Goal: Task Accomplishment & Management: Manage account settings

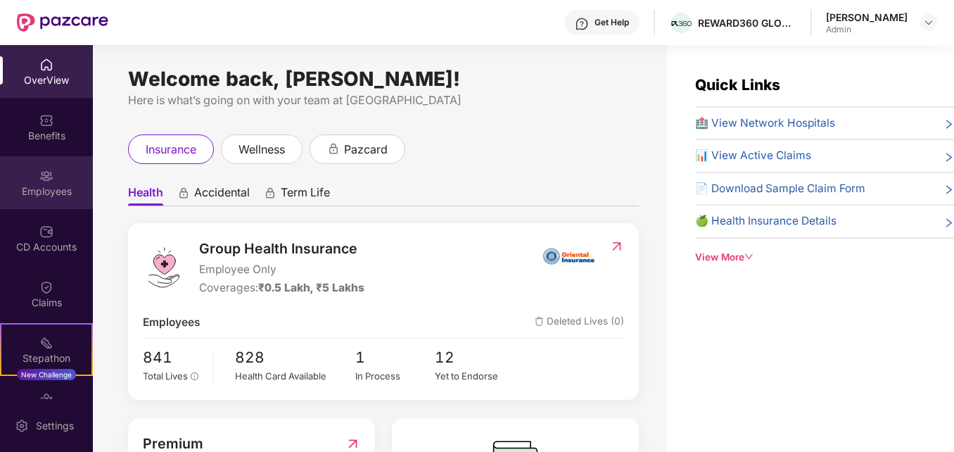
click at [53, 181] on div "Employees" at bounding box center [46, 182] width 93 height 53
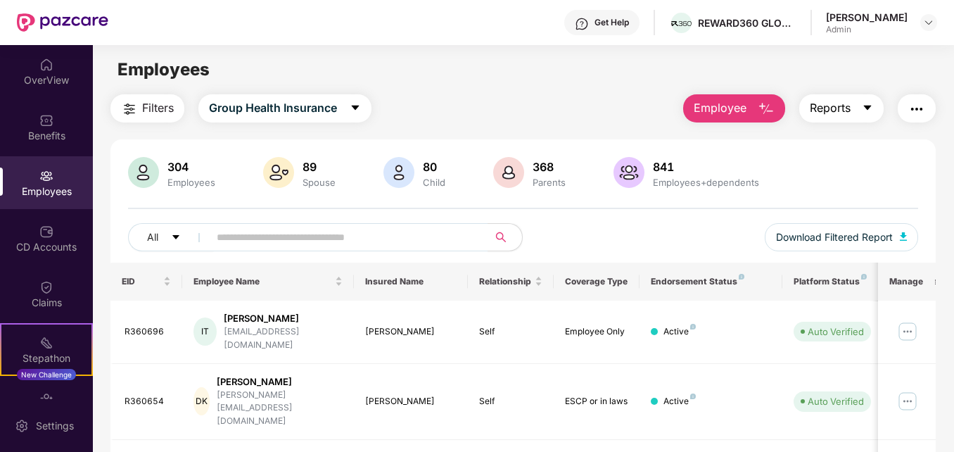
click at [857, 111] on button "Reports" at bounding box center [841, 108] width 84 height 28
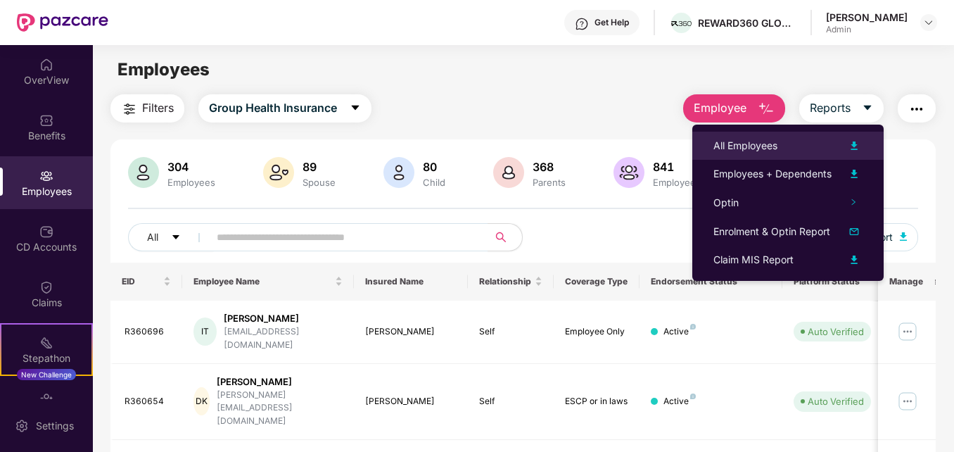
click at [762, 146] on div "All Employees" at bounding box center [745, 145] width 64 height 15
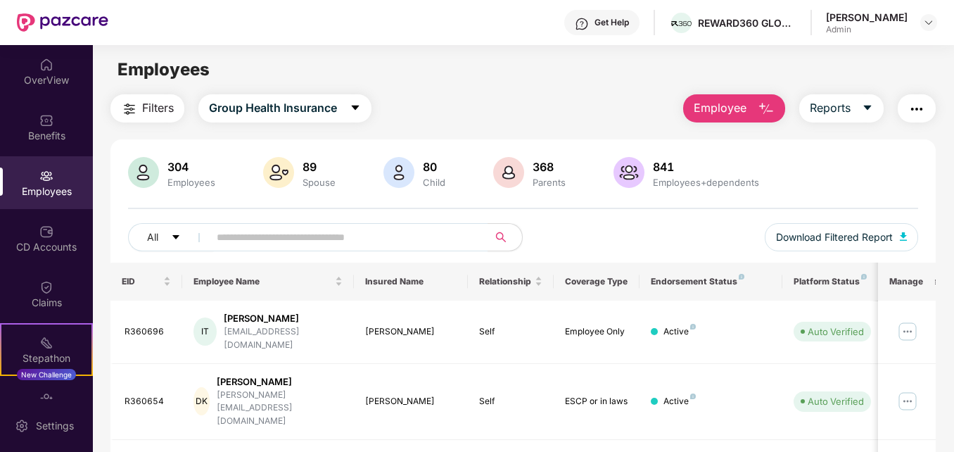
click at [513, 96] on div "Filters Group Health Insurance Employee Reports" at bounding box center [522, 108] width 824 height 28
click at [774, 106] on img "button" at bounding box center [766, 109] width 17 height 17
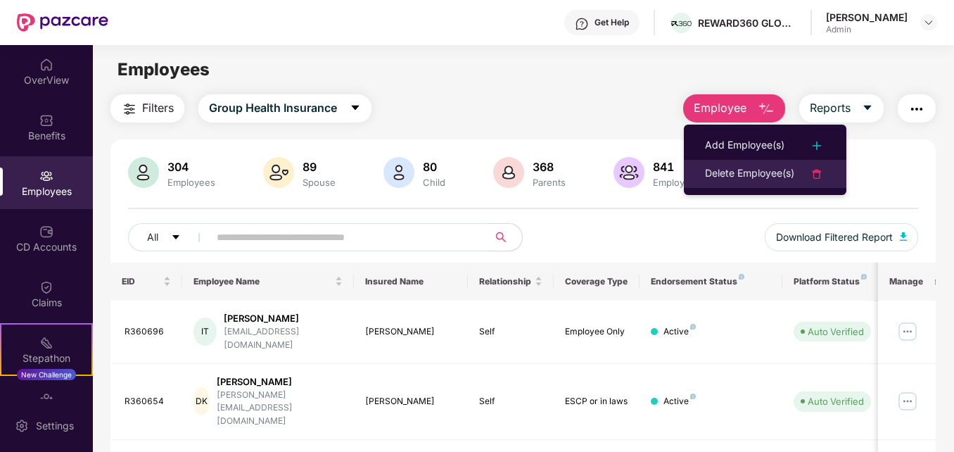
click at [758, 170] on div "Delete Employee(s)" at bounding box center [749, 173] width 89 height 17
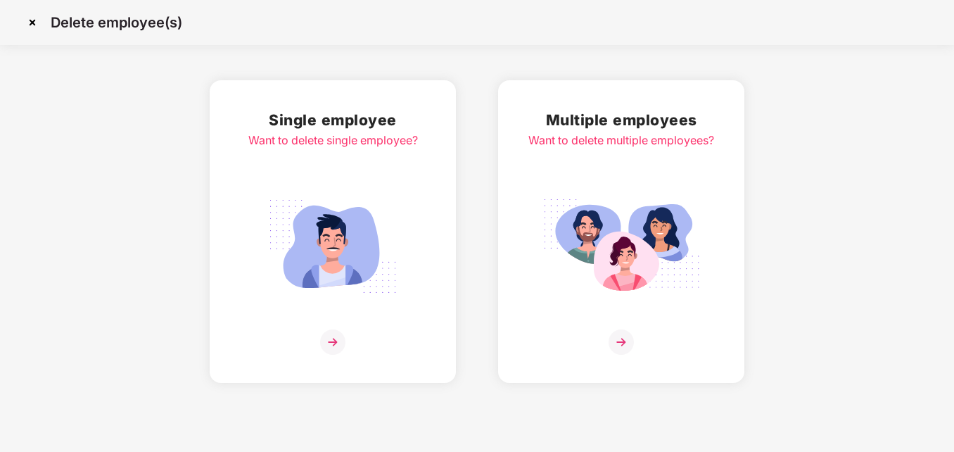
click at [621, 339] on img at bounding box center [620, 341] width 25 height 25
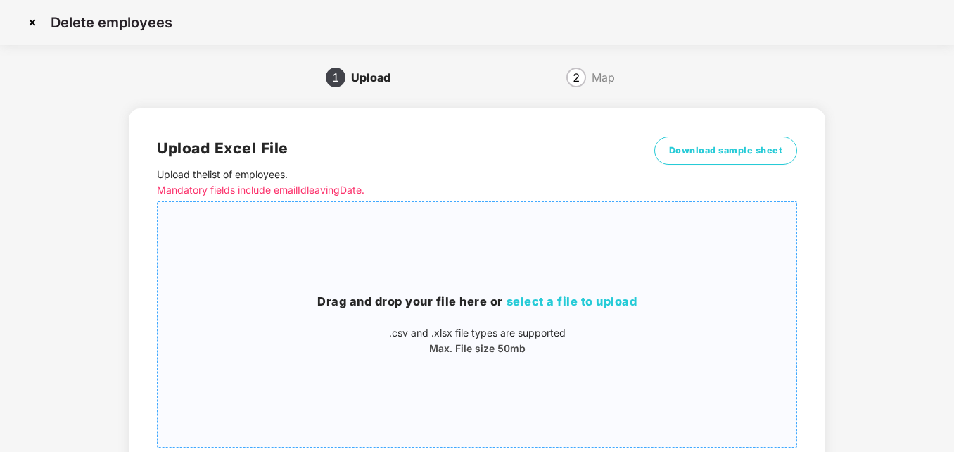
click at [587, 300] on span "select a file to upload" at bounding box center [571, 301] width 131 height 14
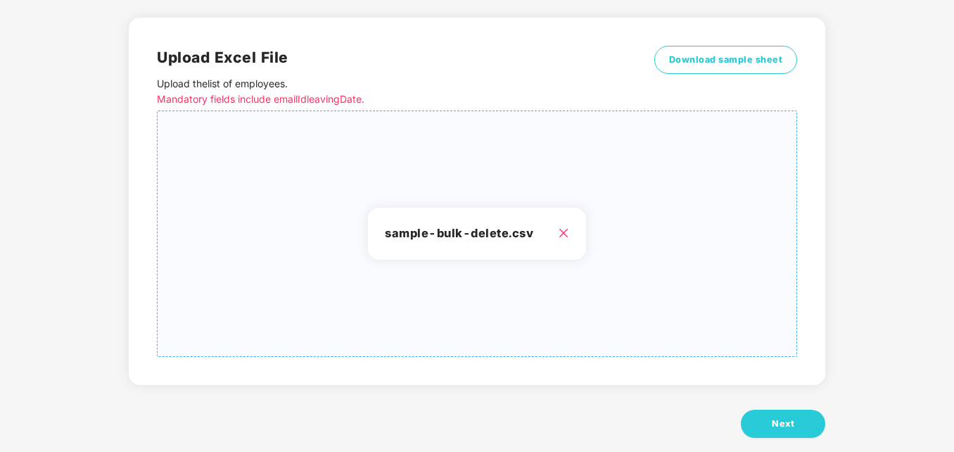
scroll to position [112, 0]
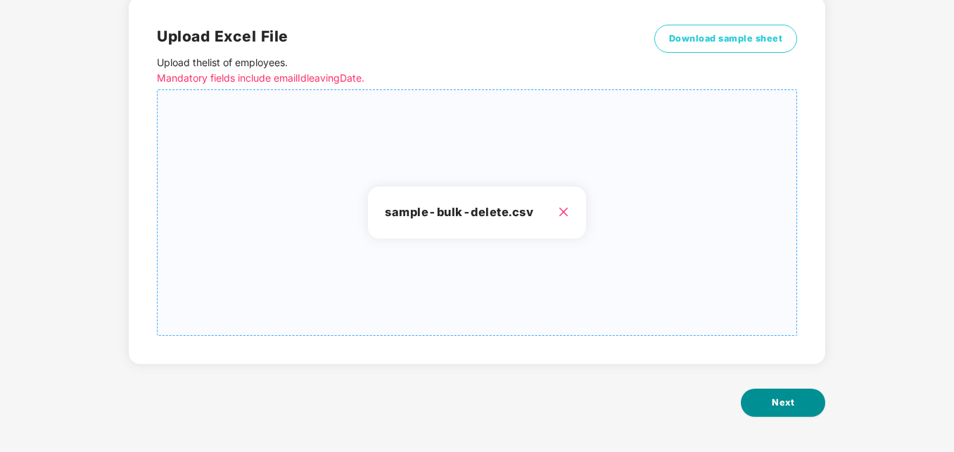
click at [787, 399] on span "Next" at bounding box center [783, 402] width 23 height 14
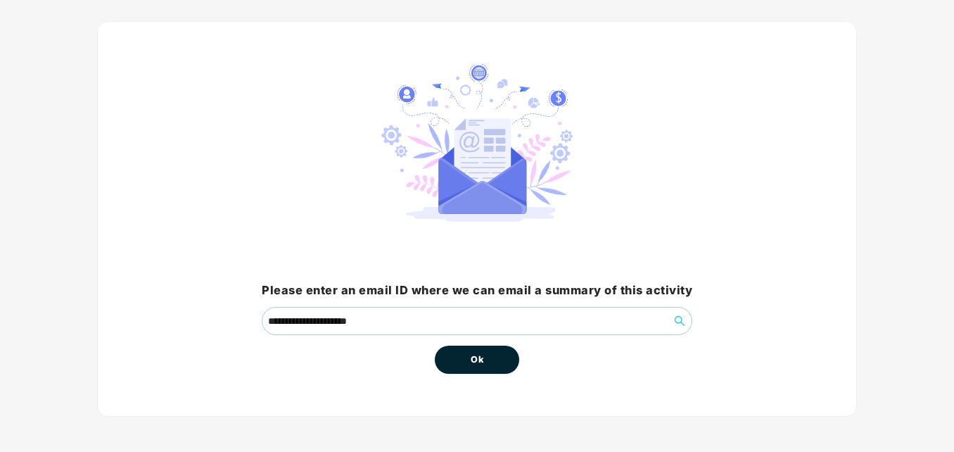
scroll to position [68, 0]
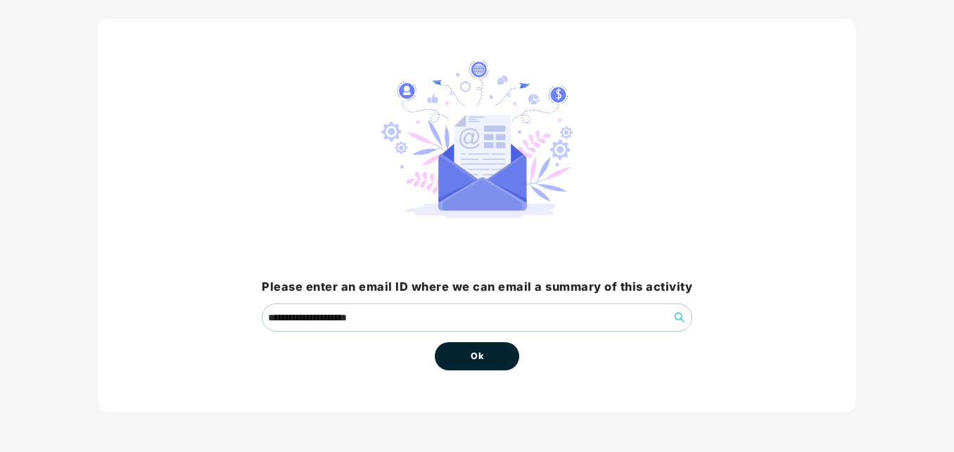
click at [491, 354] on button "Ok" at bounding box center [477, 356] width 84 height 28
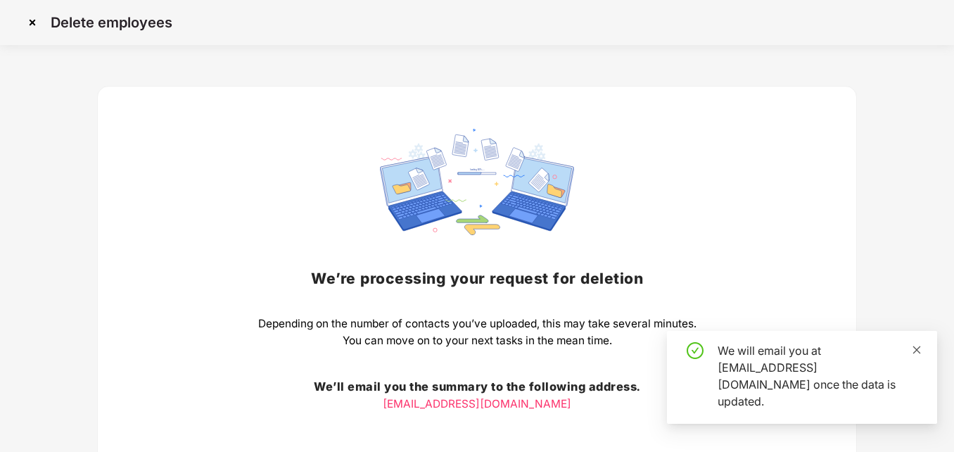
click at [916, 355] on icon "close" at bounding box center [917, 350] width 10 height 10
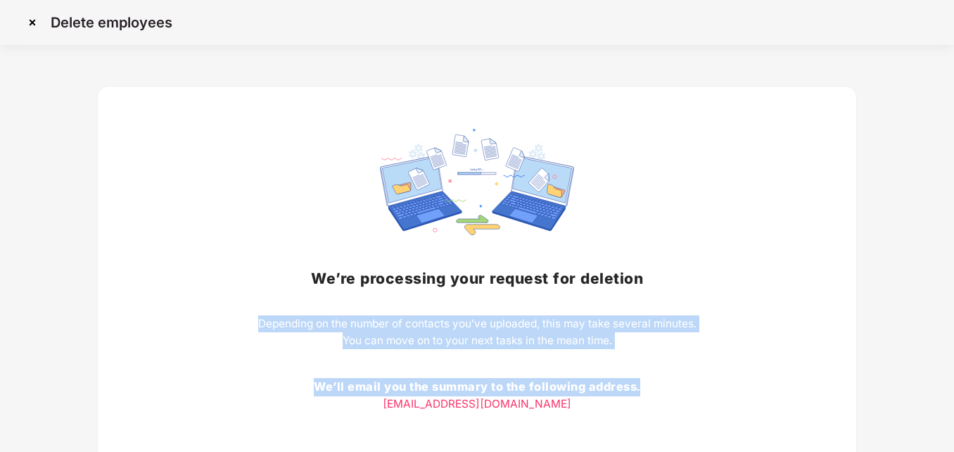
drag, startPoint x: 952, startPoint y: 277, endPoint x: 953, endPoint y: 380, distance: 102.7
click at [953, 380] on div "Delete employees We’re processing your request for deletion Depending on the nu…" at bounding box center [477, 284] width 954 height 568
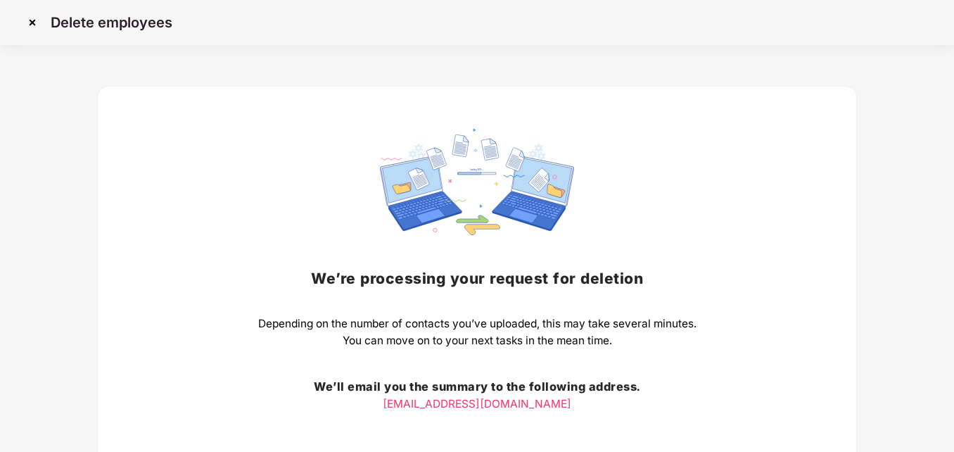
drag, startPoint x: 953, startPoint y: 380, endPoint x: 871, endPoint y: 264, distance: 142.3
click at [871, 264] on div "We’re processing your request for deletion Depending on the number of contacts …" at bounding box center [477, 317] width 912 height 502
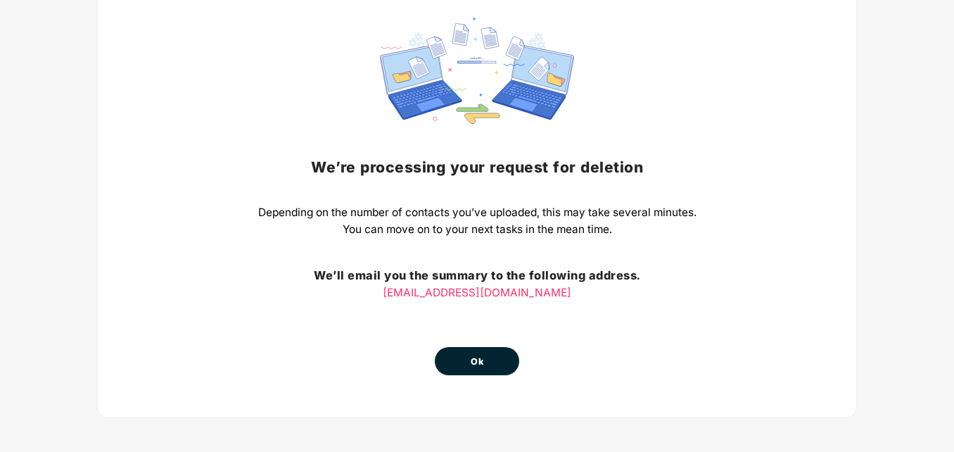
scroll to position [116, 0]
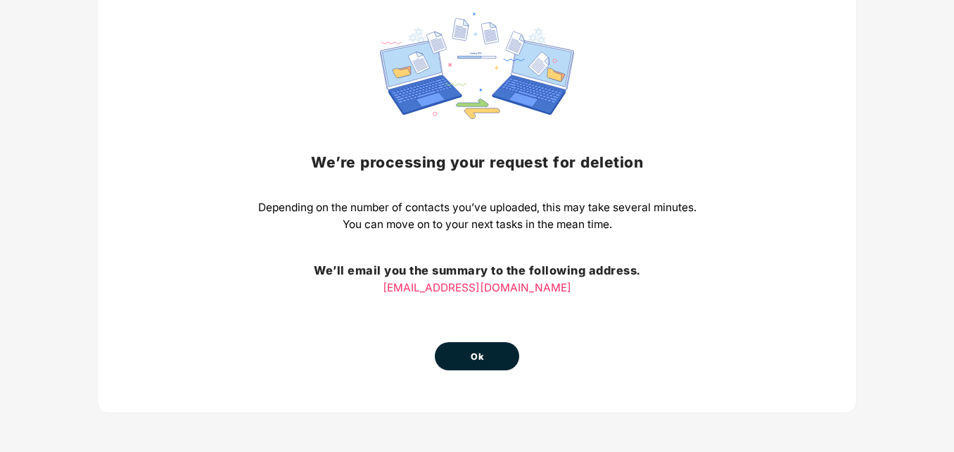
click at [487, 352] on button "Ok" at bounding box center [477, 356] width 84 height 28
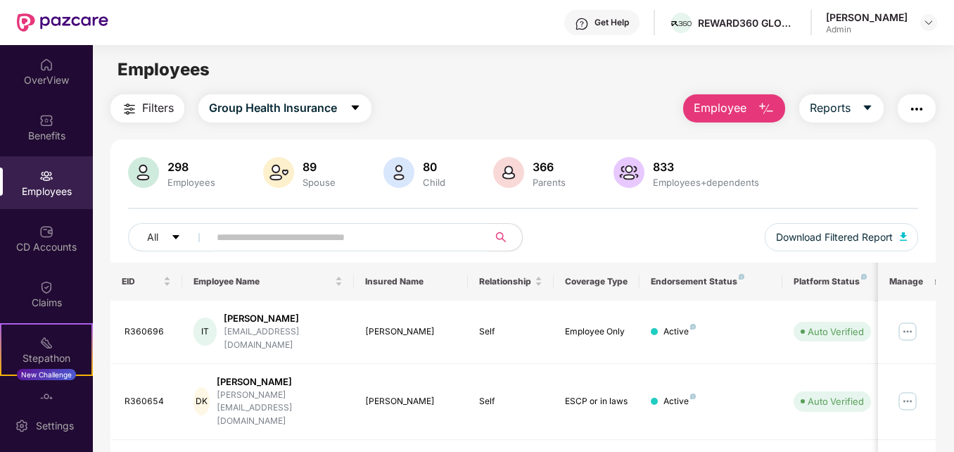
click at [769, 109] on img "button" at bounding box center [766, 109] width 17 height 17
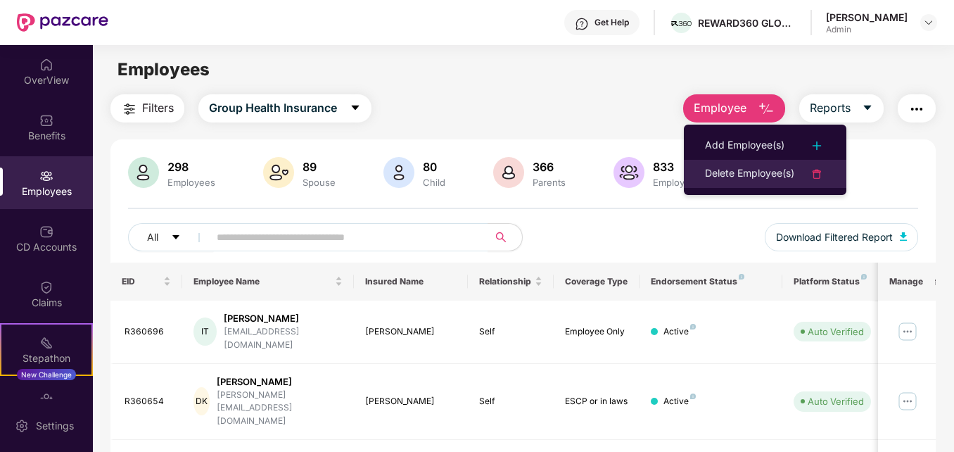
click at [751, 175] on div "Delete Employee(s)" at bounding box center [749, 173] width 89 height 17
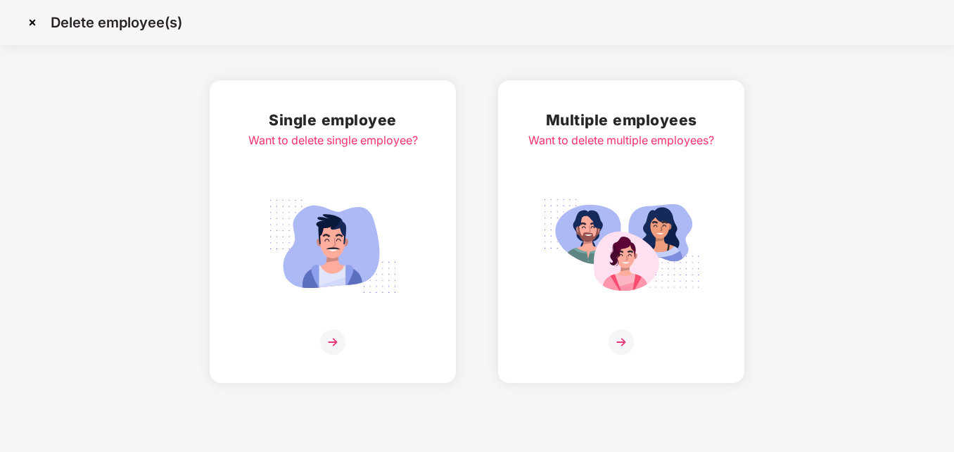
click at [621, 347] on img at bounding box center [620, 341] width 25 height 25
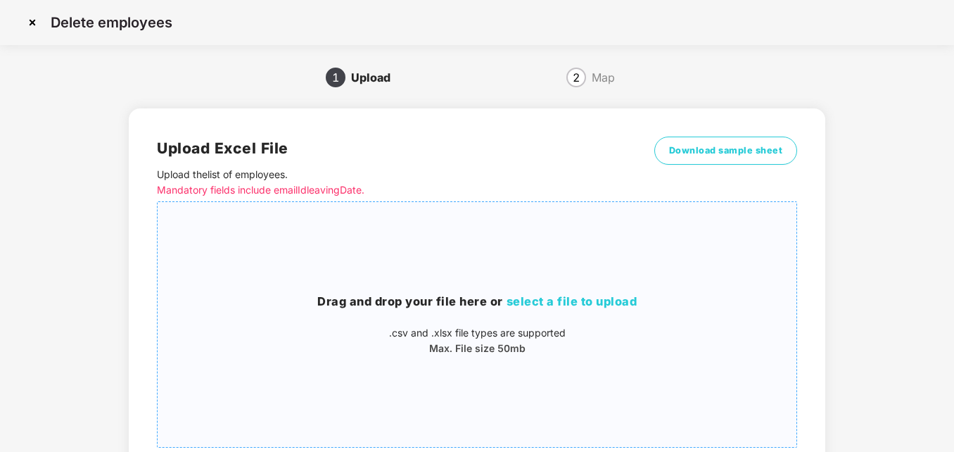
click at [590, 300] on span "select a file to upload" at bounding box center [571, 301] width 131 height 14
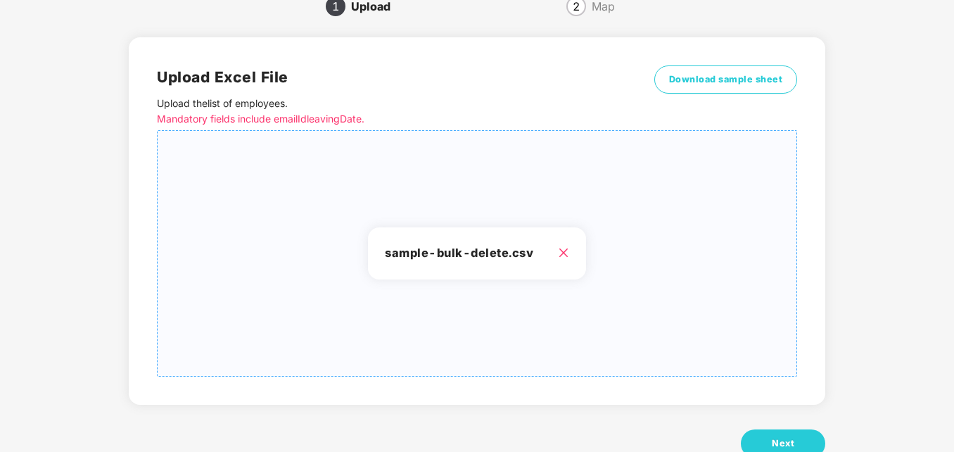
scroll to position [112, 0]
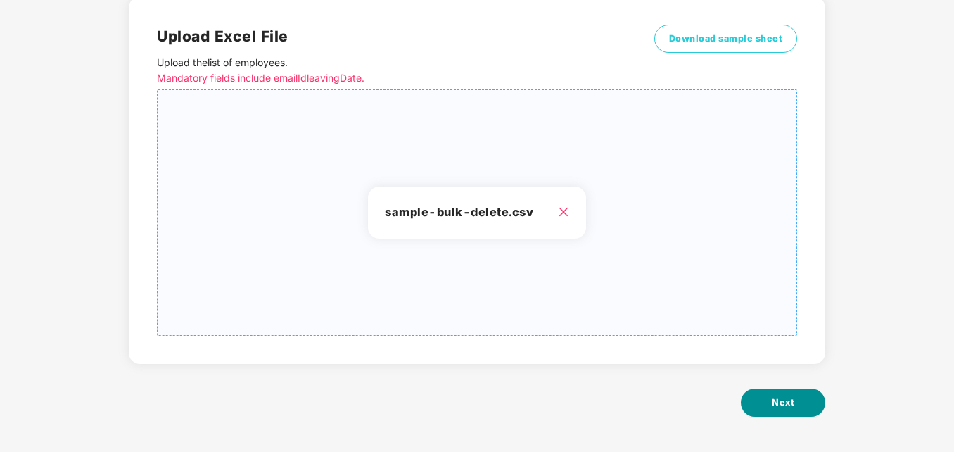
click at [784, 400] on span "Next" at bounding box center [783, 402] width 23 height 14
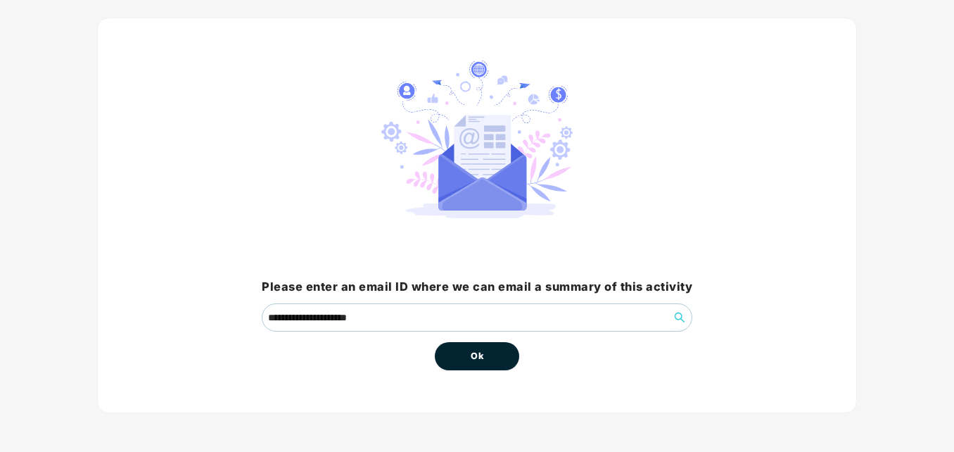
scroll to position [0, 0]
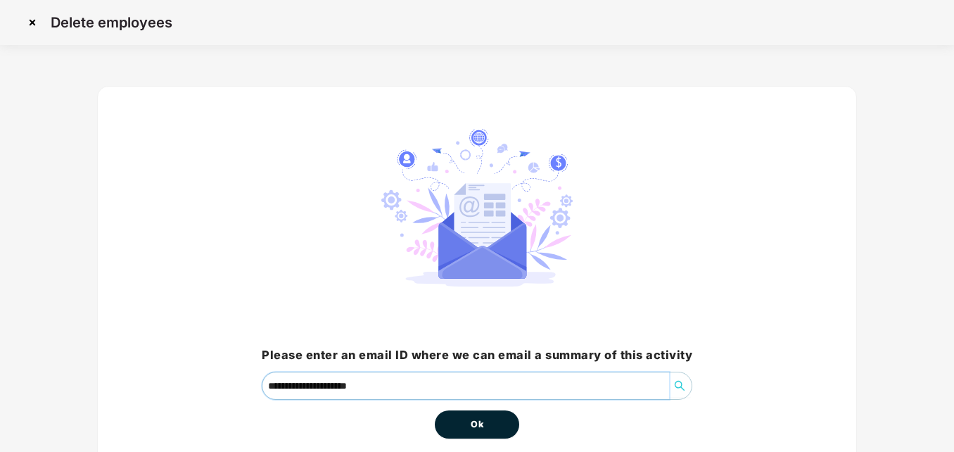
click at [556, 388] on input "**********" at bounding box center [465, 385] width 407 height 27
click at [503, 419] on button "Ok" at bounding box center [477, 424] width 84 height 28
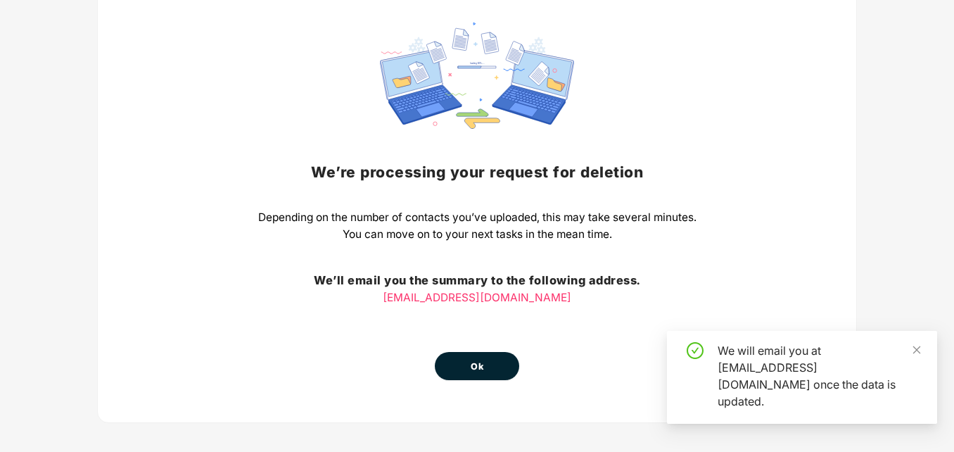
scroll to position [116, 0]
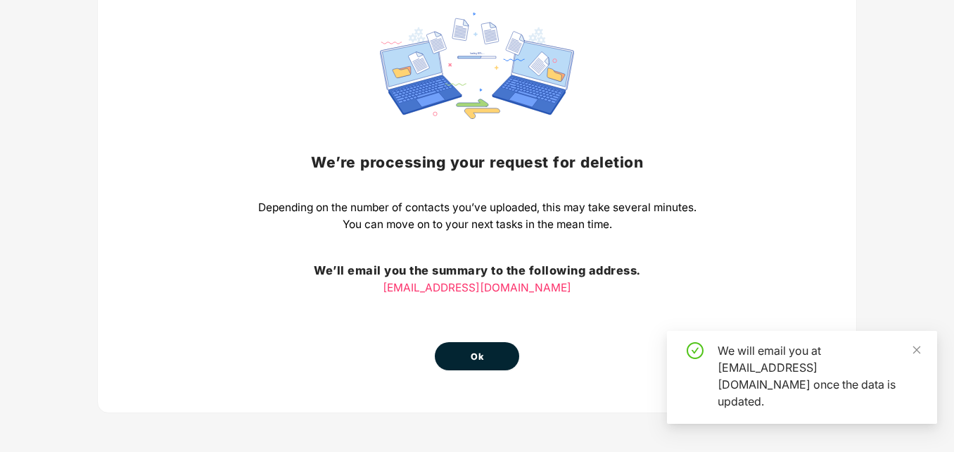
click at [494, 352] on button "Ok" at bounding box center [477, 356] width 84 height 28
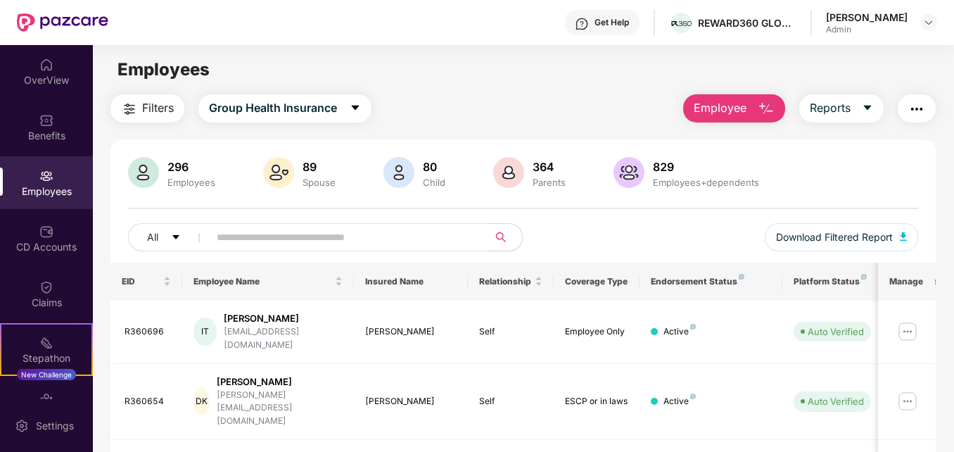
click at [259, 234] on input "text" at bounding box center [343, 236] width 252 height 21
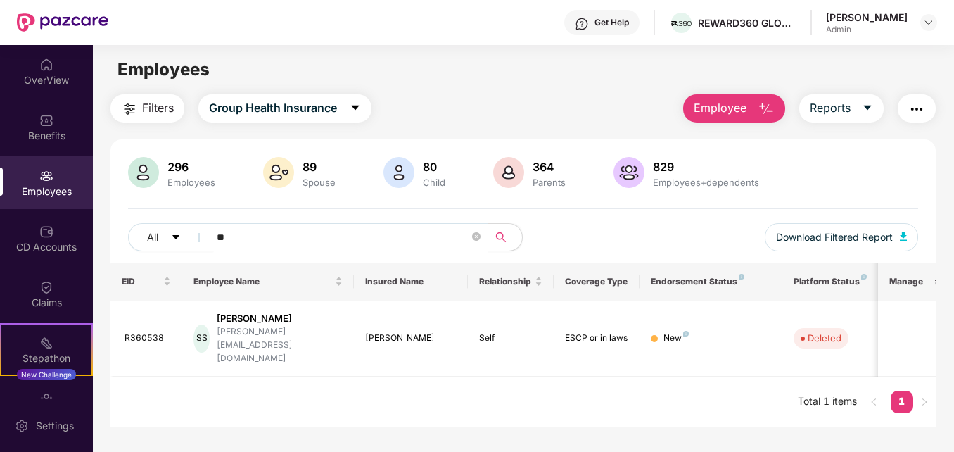
type input "*"
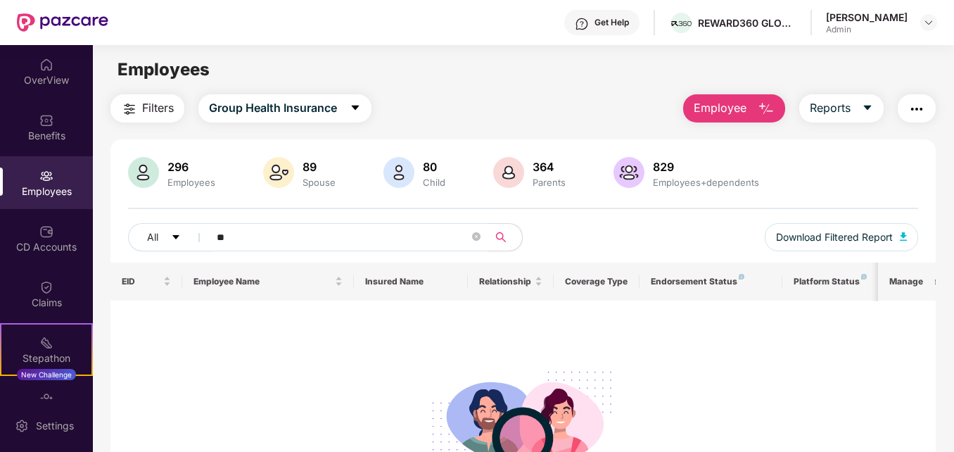
type input "*"
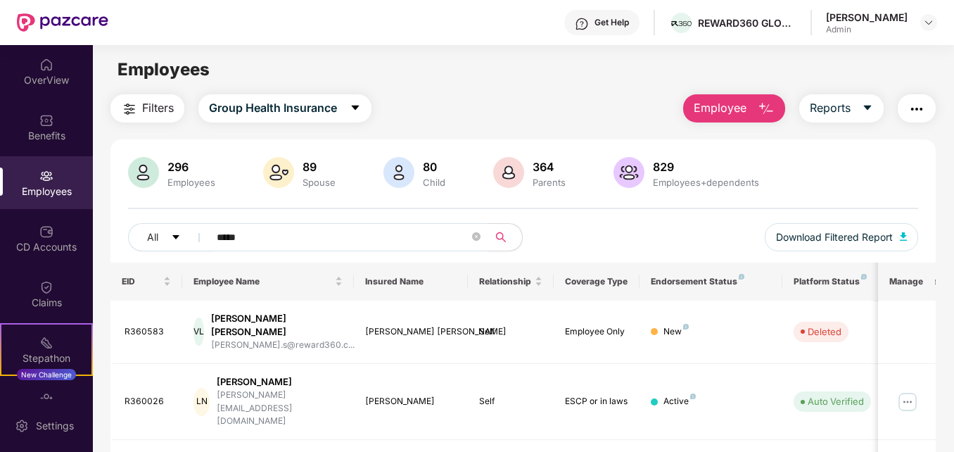
click at [510, 106] on div "Filters Group Health Insurance Employee Reports" at bounding box center [522, 108] width 824 height 28
click at [366, 225] on span "*****" at bounding box center [344, 237] width 288 height 28
type input "*"
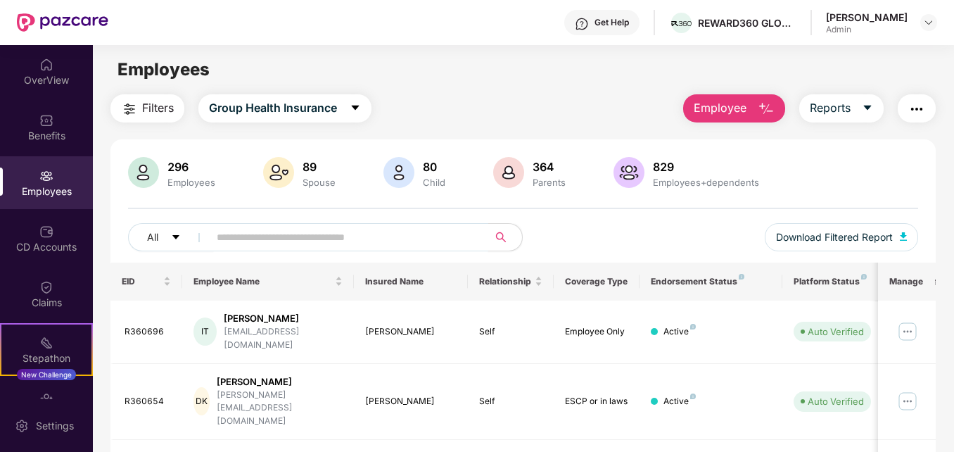
click at [319, 231] on input "text" at bounding box center [343, 236] width 252 height 21
paste input "*******"
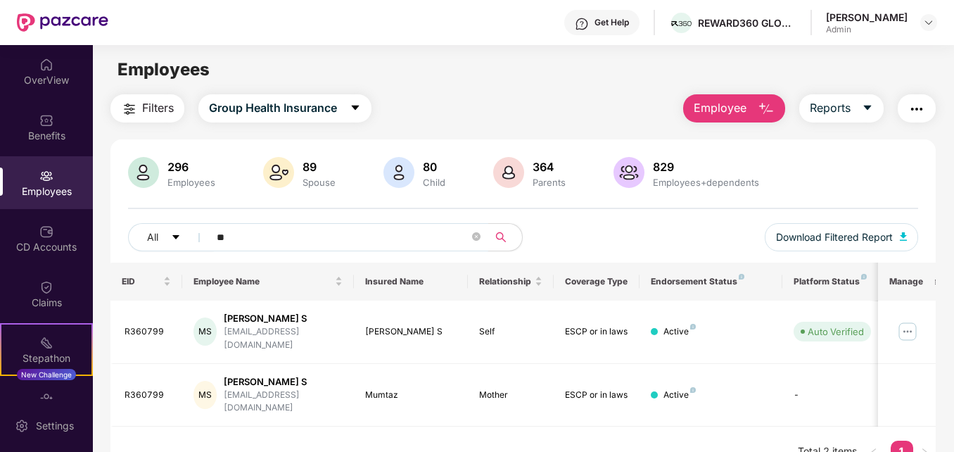
type input "*"
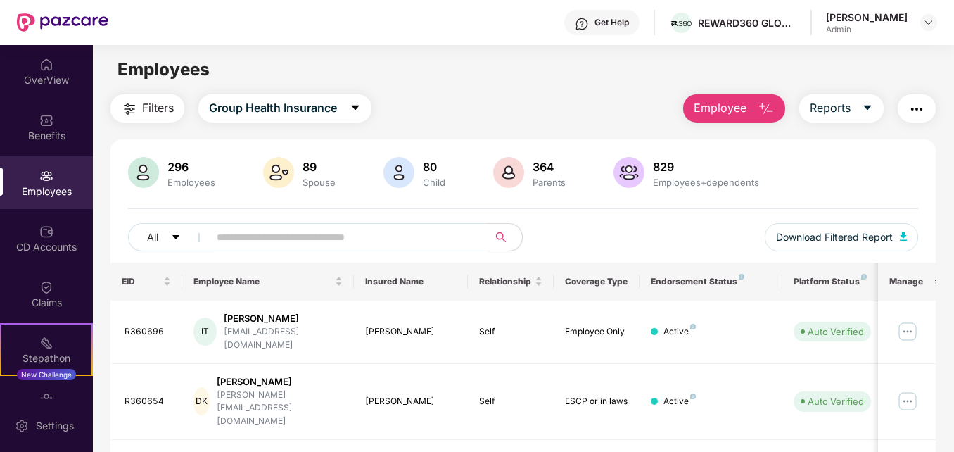
click at [749, 110] on button "Employee" at bounding box center [734, 108] width 102 height 28
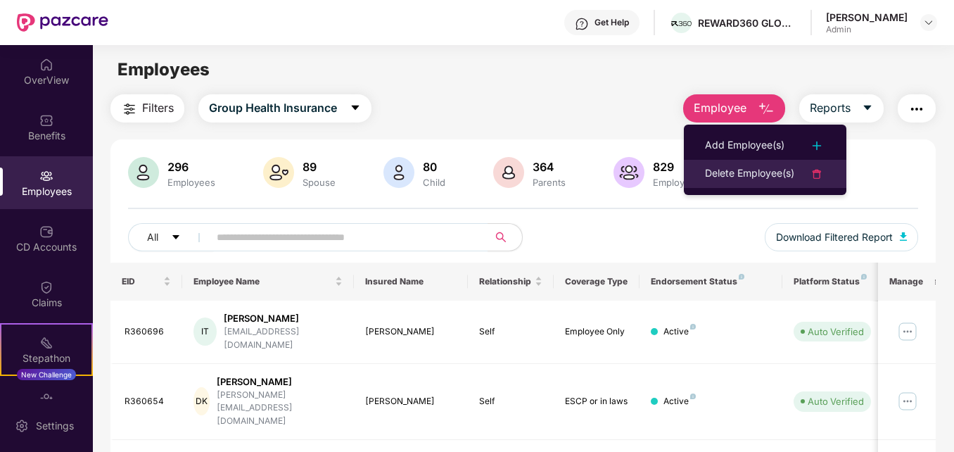
click at [745, 170] on div "Delete Employee(s)" at bounding box center [749, 173] width 89 height 17
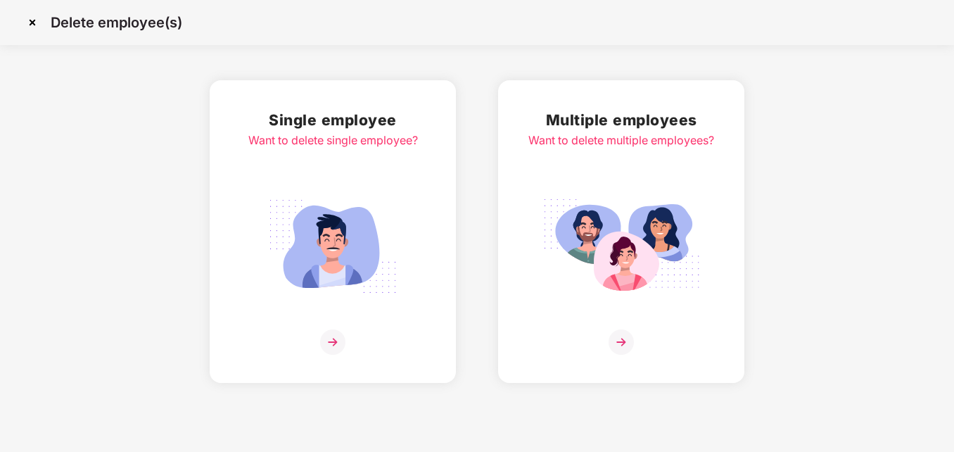
click at [333, 347] on img at bounding box center [332, 341] width 25 height 25
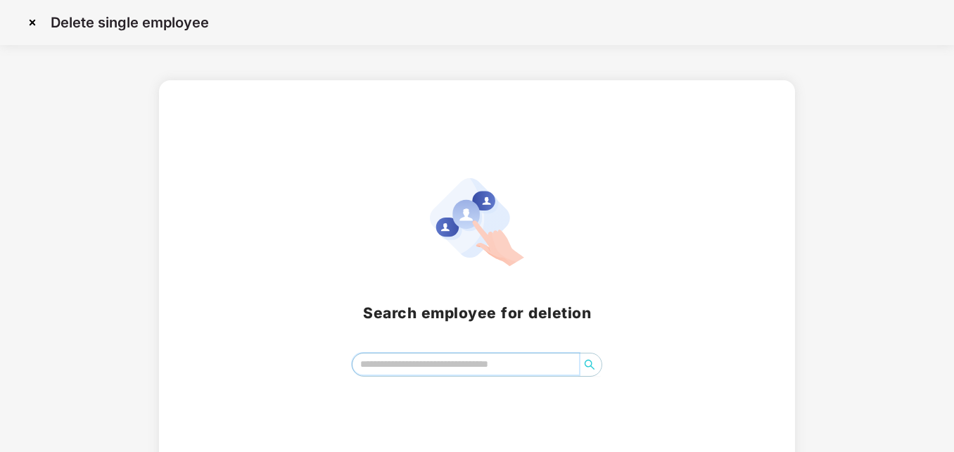
click at [456, 367] on input "search" at bounding box center [465, 363] width 227 height 21
paste input "*******"
click at [589, 364] on icon "search" at bounding box center [589, 364] width 11 height 11
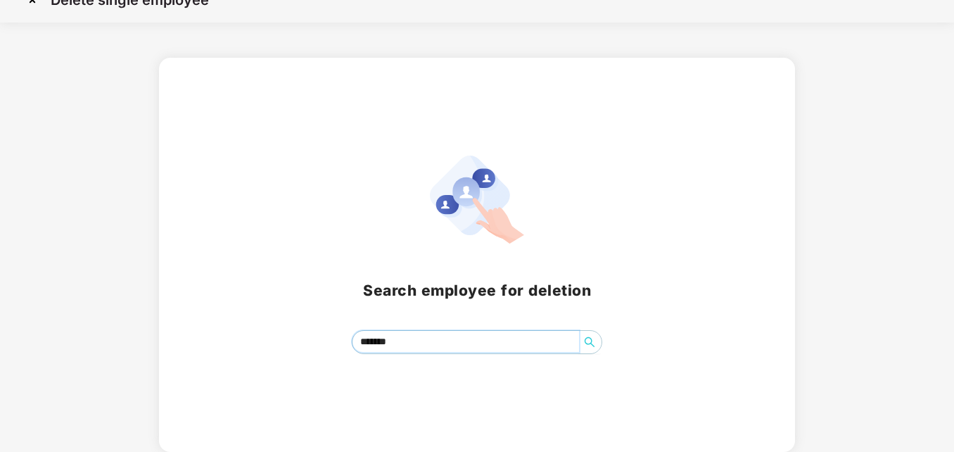
click at [587, 339] on icon "search" at bounding box center [589, 341] width 11 height 11
click at [587, 338] on icon "search" at bounding box center [590, 342] width 10 height 10
type input "*"
paste input "*******"
type input "*"
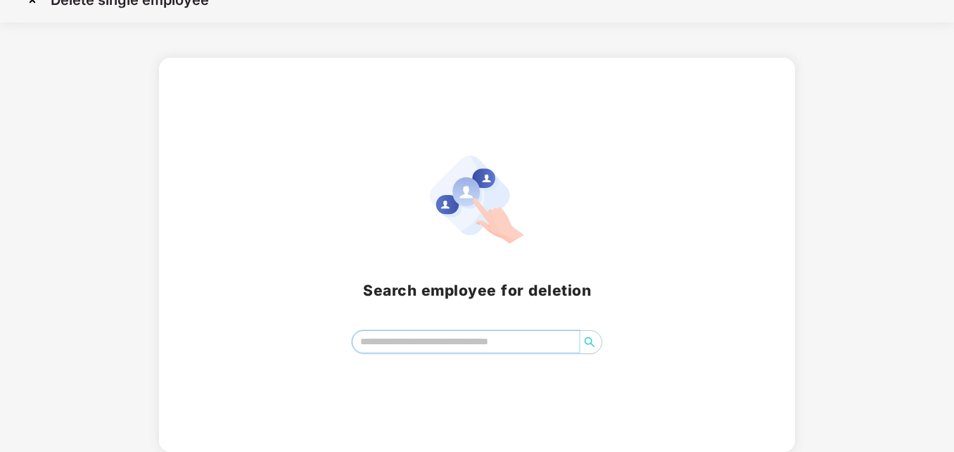
paste input "**********"
type input "**********"
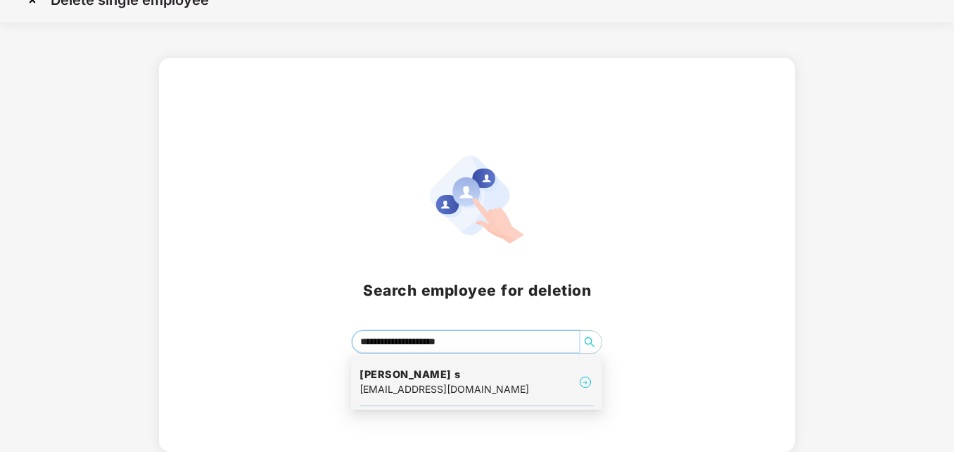
click at [445, 381] on div "[EMAIL_ADDRESS][DOMAIN_NAME]" at bounding box center [444, 388] width 170 height 15
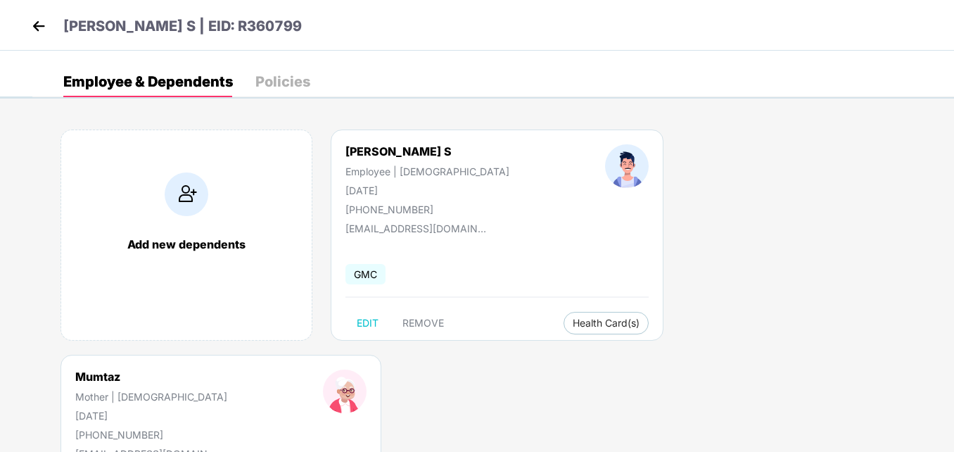
click at [37, 25] on img at bounding box center [38, 25] width 21 height 21
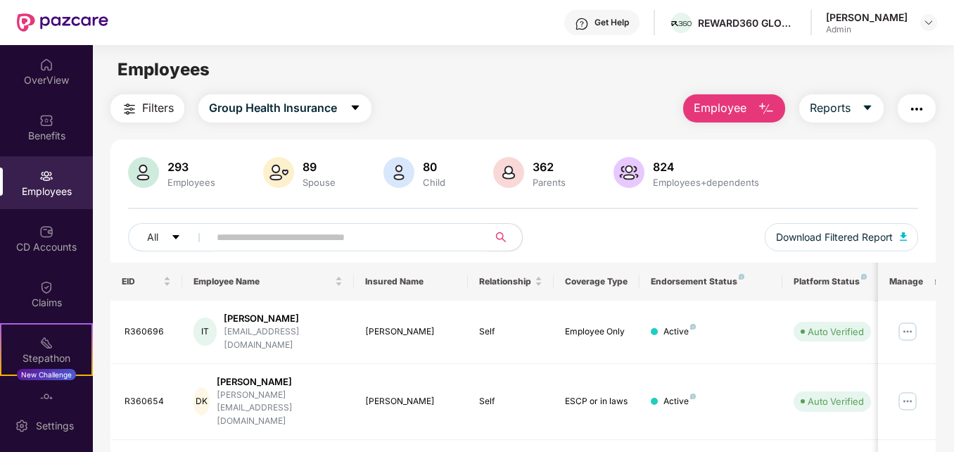
click at [773, 113] on img "button" at bounding box center [766, 109] width 17 height 17
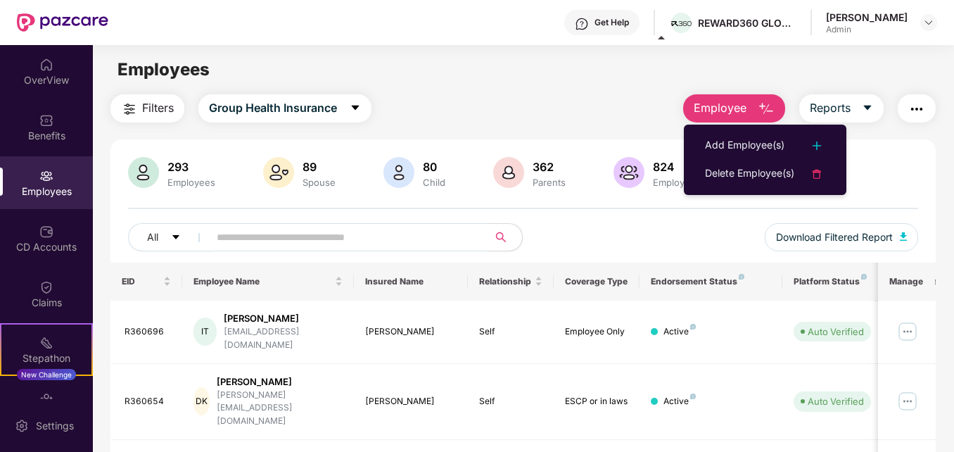
click at [250, 236] on input "text" at bounding box center [343, 236] width 252 height 21
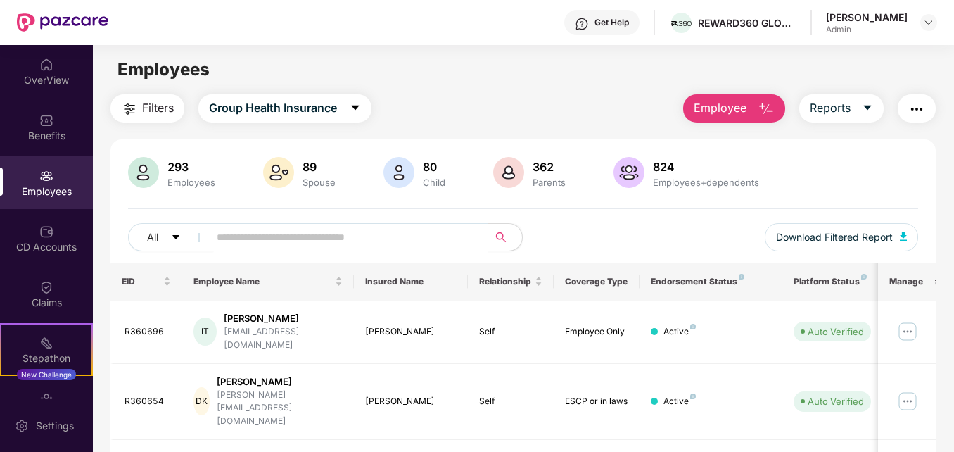
paste input "*******"
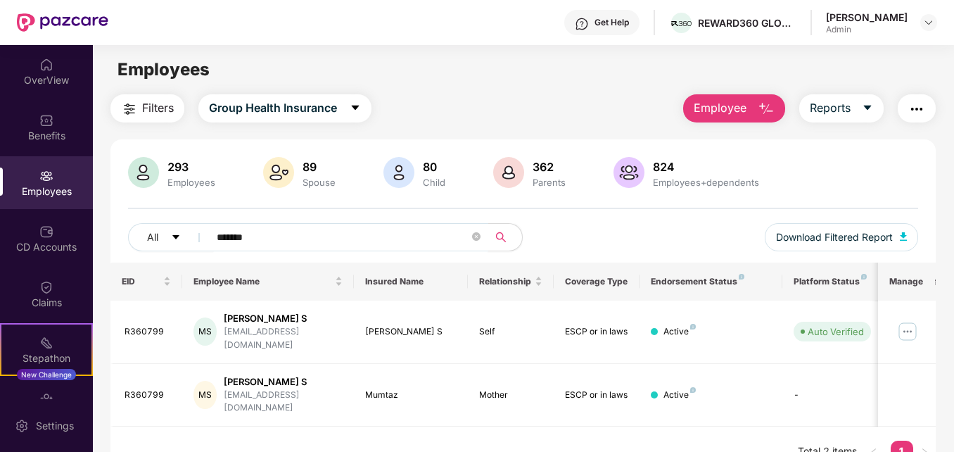
type input "*******"
click at [774, 107] on img "button" at bounding box center [766, 109] width 17 height 17
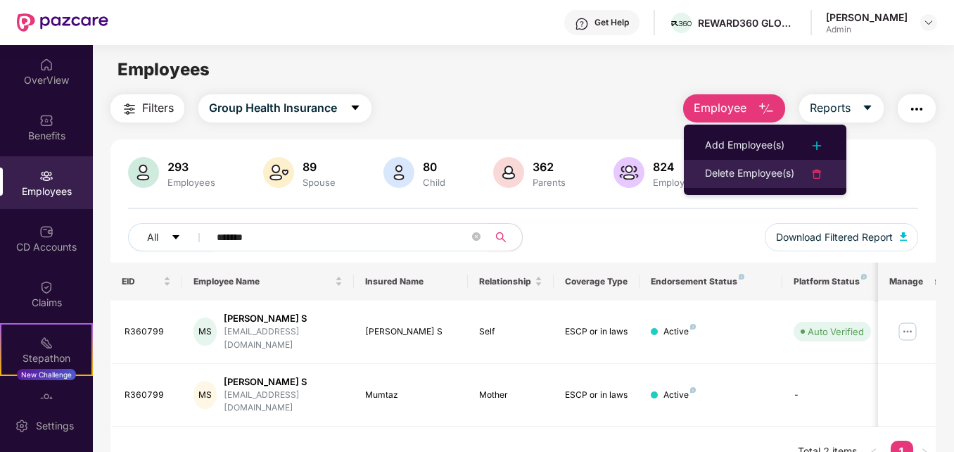
click at [764, 169] on div "Delete Employee(s)" at bounding box center [749, 173] width 89 height 17
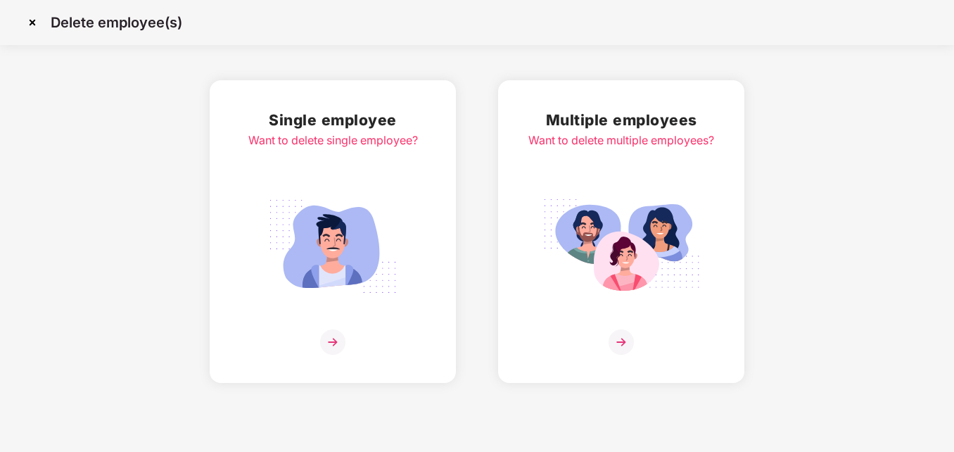
click at [619, 344] on img at bounding box center [620, 341] width 25 height 25
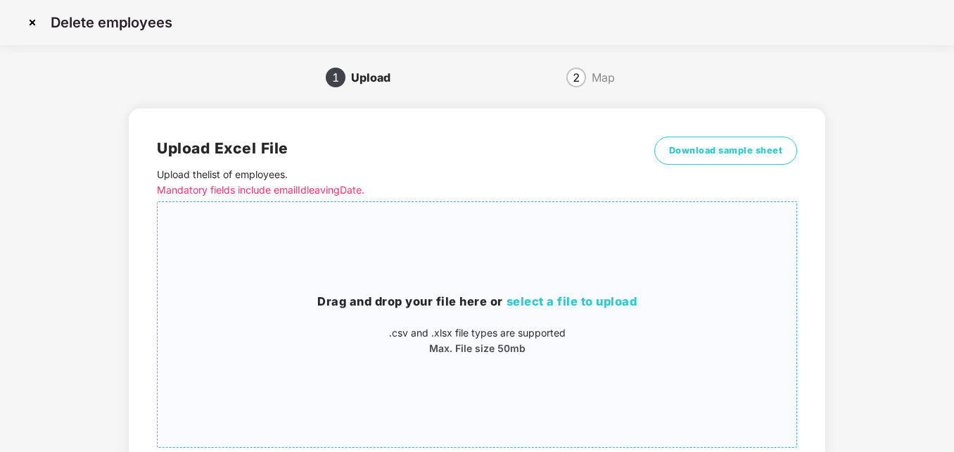
click at [566, 300] on span "select a file to upload" at bounding box center [571, 301] width 131 height 14
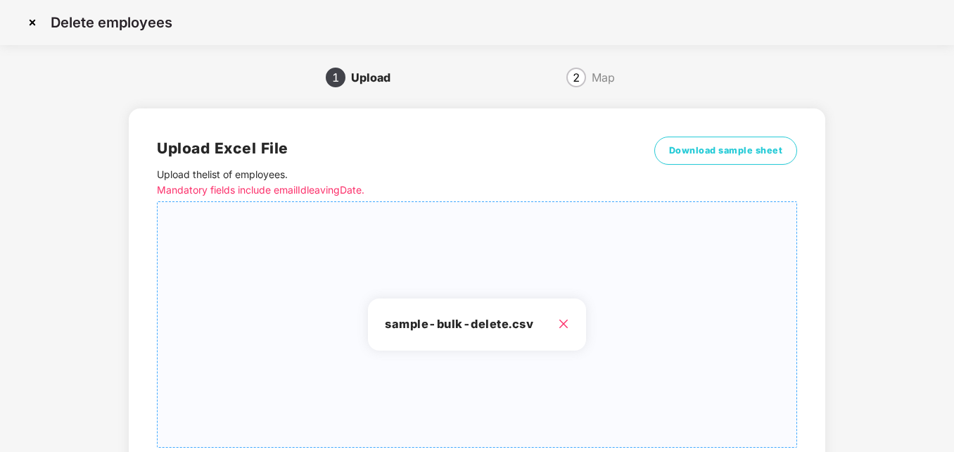
scroll to position [112, 0]
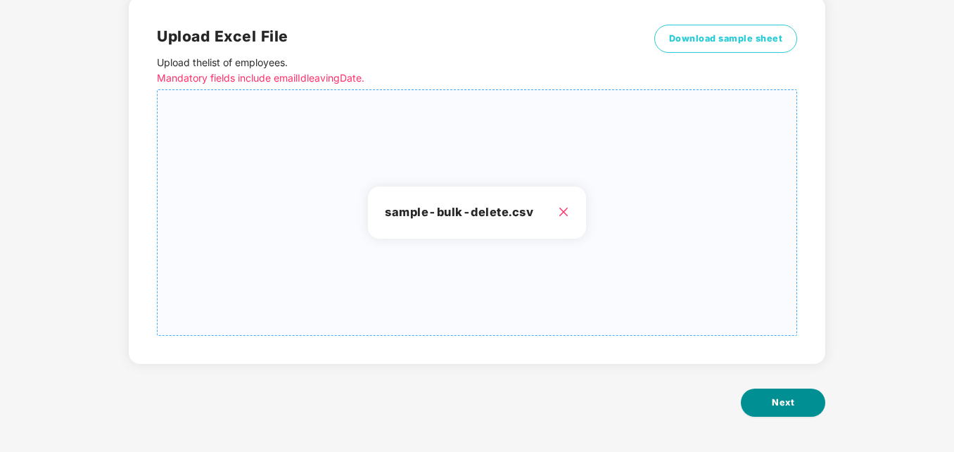
click at [764, 404] on button "Next" at bounding box center [783, 402] width 84 height 28
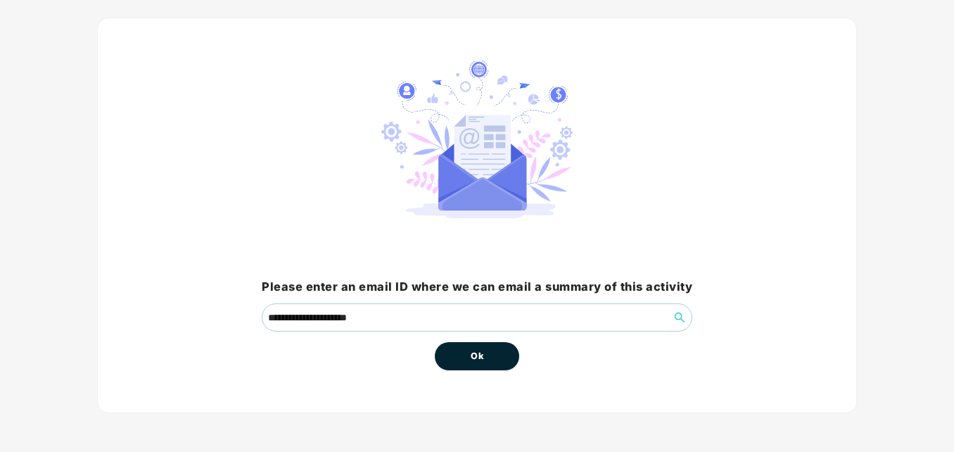
scroll to position [0, 0]
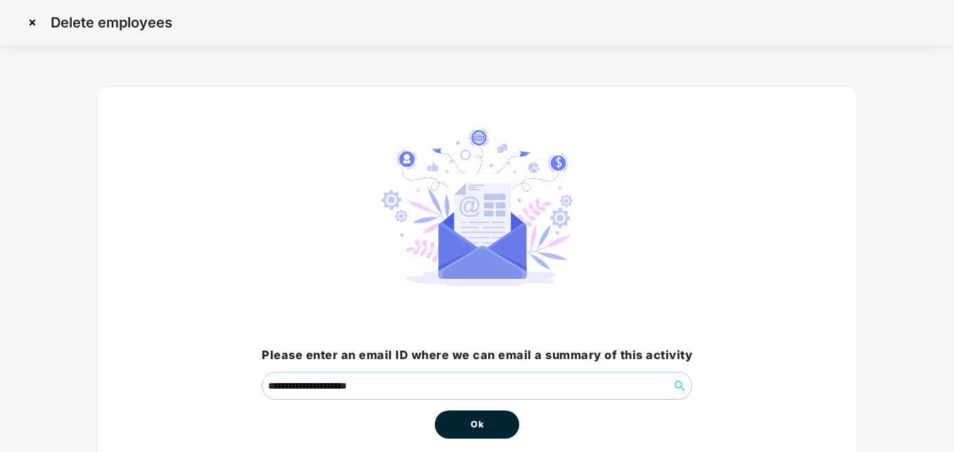
click at [473, 426] on span "Ok" at bounding box center [477, 424] width 13 height 14
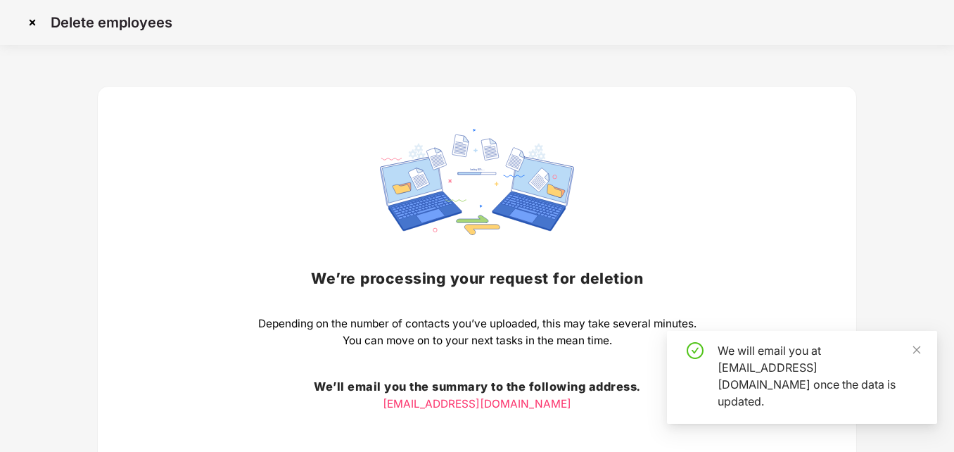
click at [473, 426] on div "We’re processing your request for deletion Depending on the number of contacts …" at bounding box center [477, 307] width 438 height 357
click at [916, 355] on icon "close" at bounding box center [917, 350] width 10 height 10
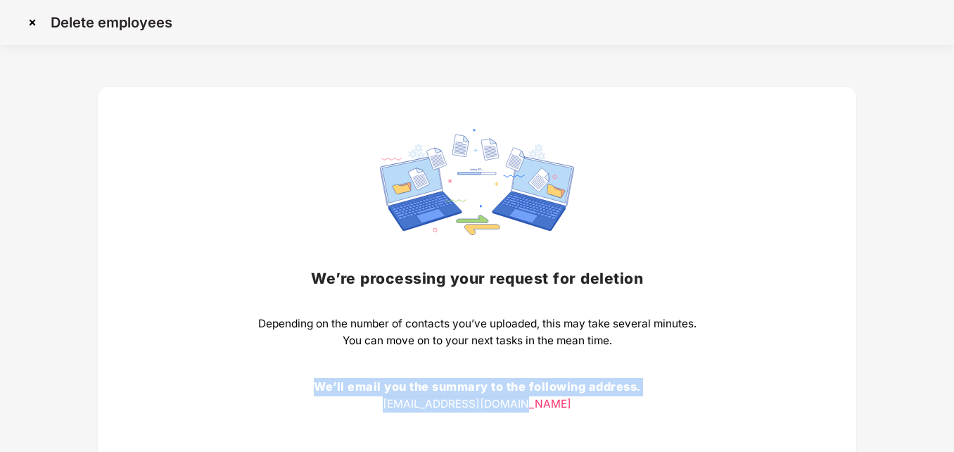
drag, startPoint x: 953, startPoint y: 338, endPoint x: 950, endPoint y: 430, distance: 91.5
click at [950, 430] on div "Delete employees We’re processing your request for deletion Depending on the nu…" at bounding box center [477, 284] width 954 height 568
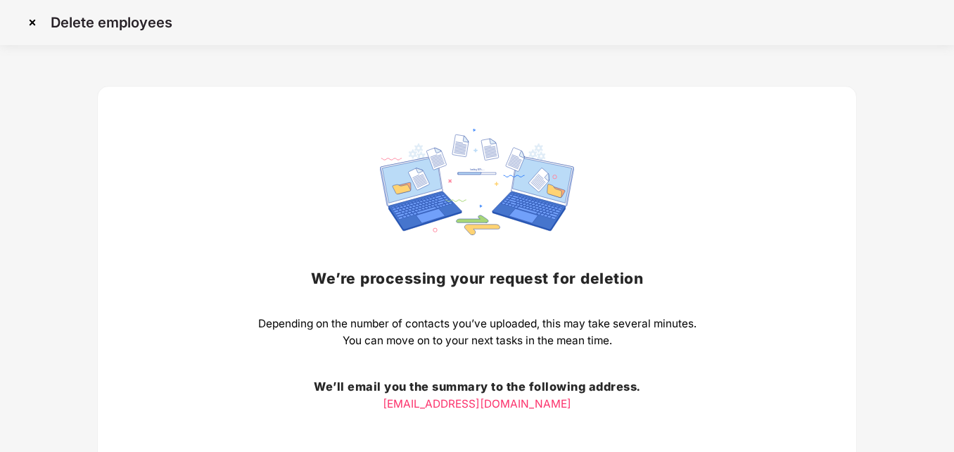
drag, startPoint x: 950, startPoint y: 430, endPoint x: 912, endPoint y: 217, distance: 215.9
click at [912, 217] on div "We’re processing your request for deletion Depending on the number of contacts …" at bounding box center [477, 317] width 912 height 502
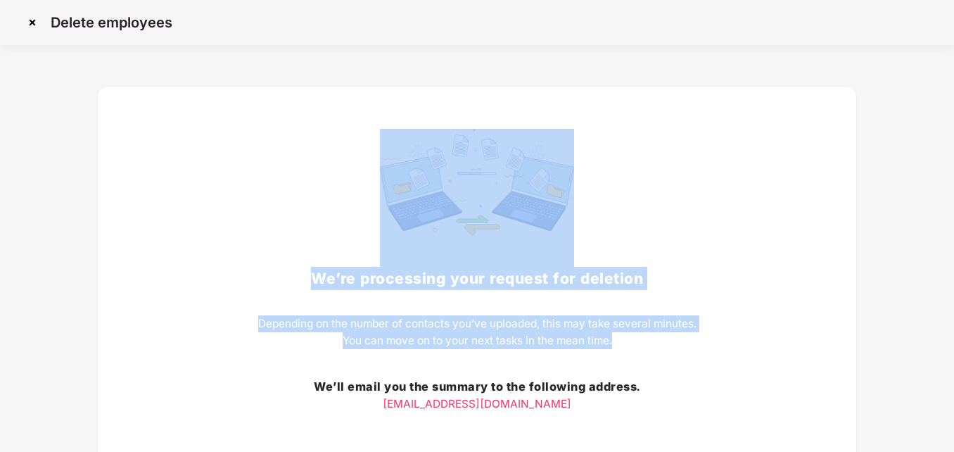
drag, startPoint x: 952, startPoint y: 191, endPoint x: 935, endPoint y: 346, distance: 155.7
click at [935, 346] on div "Delete employees We’re processing your request for deletion Depending on the nu…" at bounding box center [477, 284] width 954 height 568
drag, startPoint x: 935, startPoint y: 346, endPoint x: 876, endPoint y: 222, distance: 138.1
click at [876, 222] on div "We’re processing your request for deletion Depending on the number of contacts …" at bounding box center [477, 317] width 912 height 502
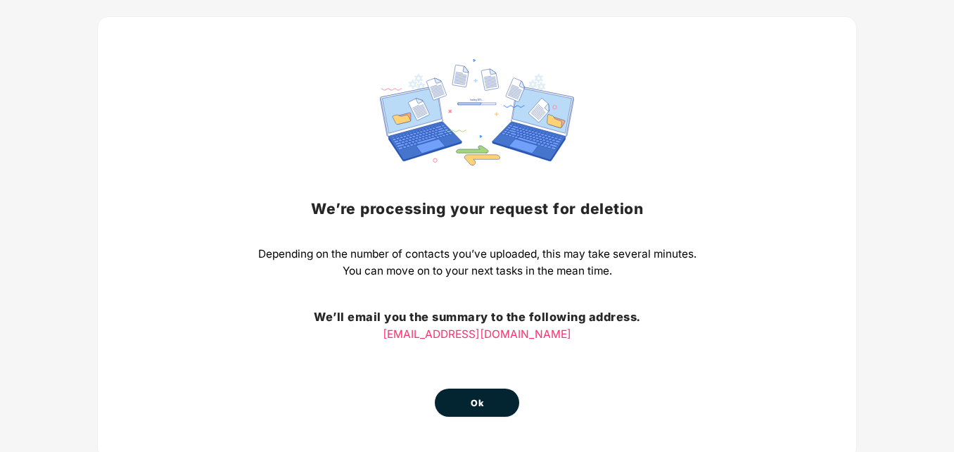
scroll to position [116, 0]
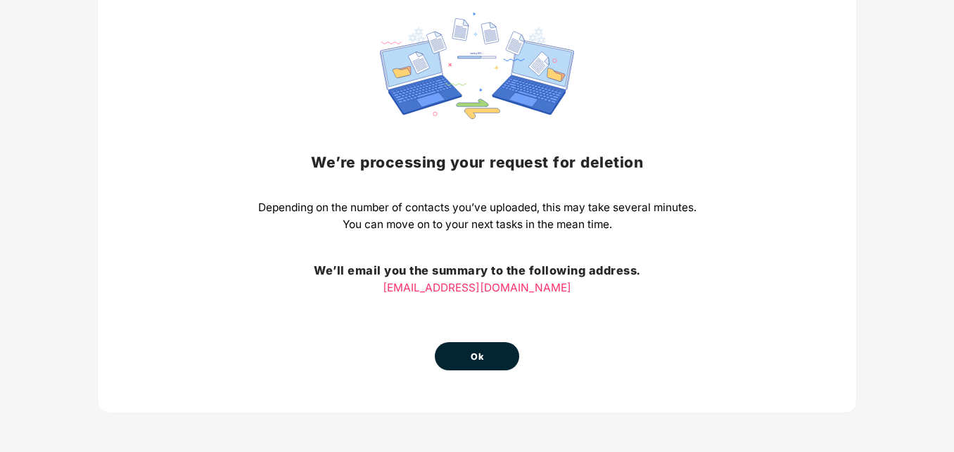
click at [497, 355] on button "Ok" at bounding box center [477, 356] width 84 height 28
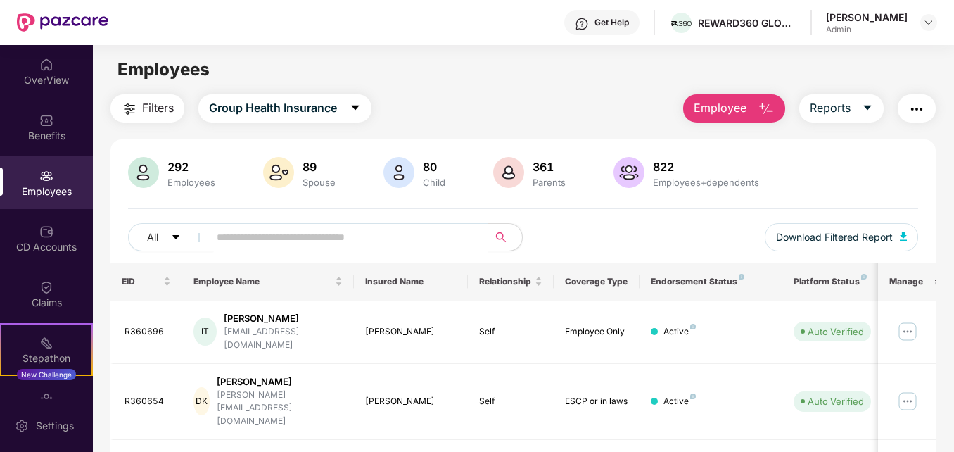
click at [271, 230] on input "text" at bounding box center [343, 236] width 252 height 21
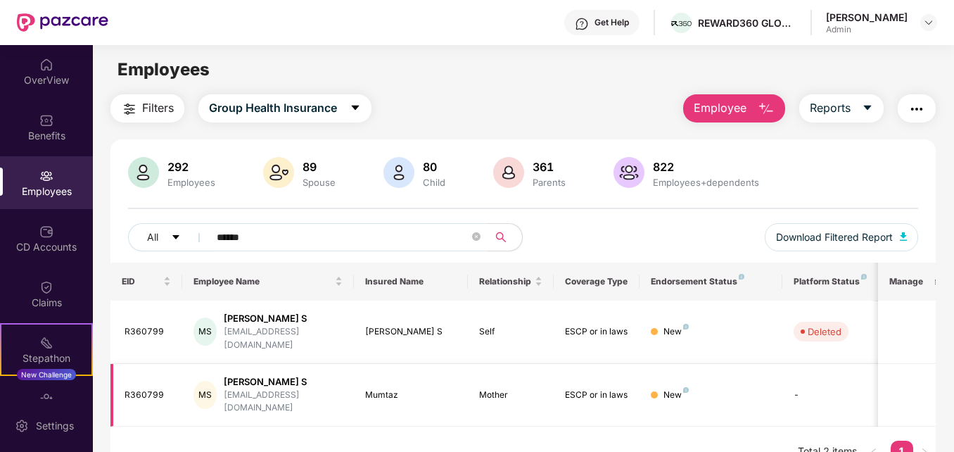
click at [148, 388] on div "R360799" at bounding box center [147, 394] width 46 height 13
click at [271, 375] on div "[PERSON_NAME] S" at bounding box center [283, 381] width 119 height 13
click at [258, 238] on input "******" at bounding box center [343, 236] width 252 height 21
type input "*"
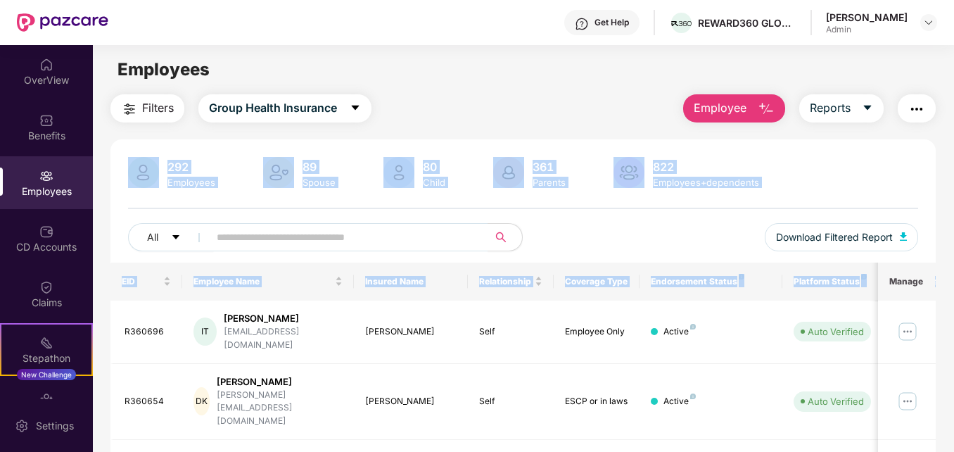
drag, startPoint x: 952, startPoint y: 106, endPoint x: 957, endPoint y: 280, distance: 174.5
click at [953, 280] on html "Get Help REWARD360 GLOBAL SERVICES PRIVATE LIMITED [PERSON_NAME] Admin OverView…" at bounding box center [477, 226] width 954 height 452
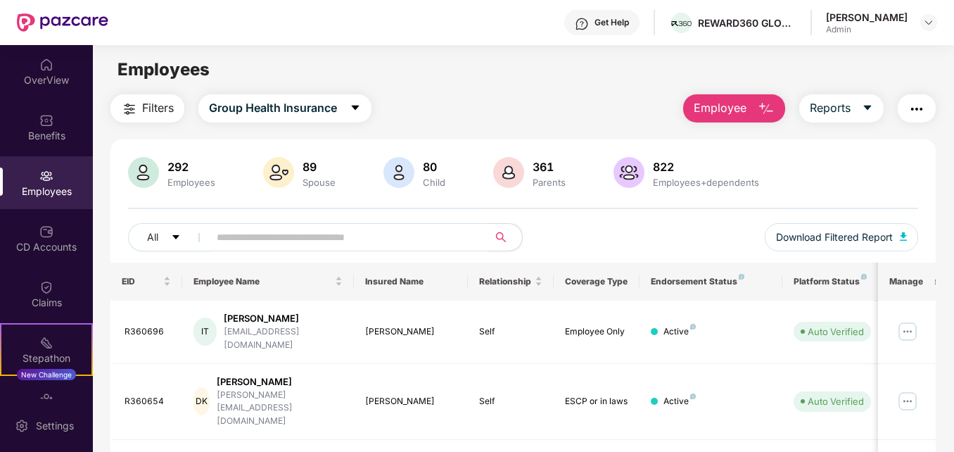
click at [496, 70] on div "Employees" at bounding box center [523, 69] width 860 height 27
click at [331, 248] on span at bounding box center [344, 237] width 288 height 28
paste input "*******"
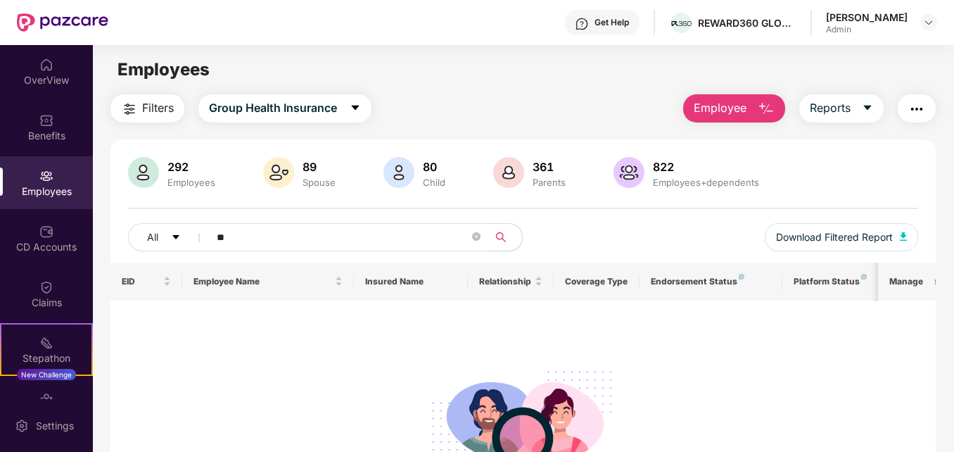
type input "*"
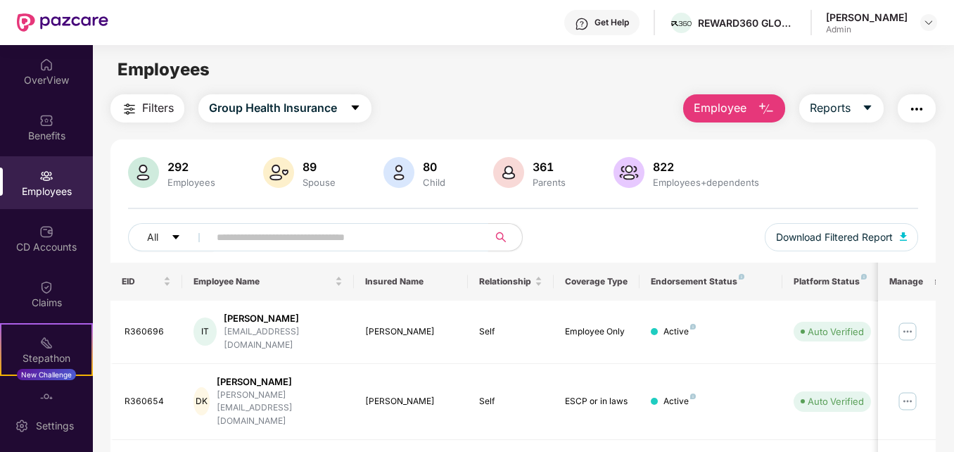
paste input "**********"
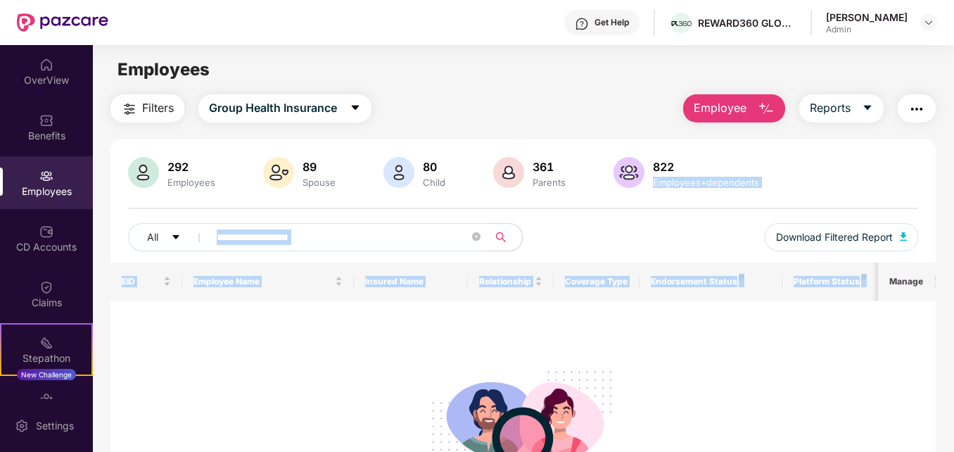
drag, startPoint x: 951, startPoint y: 127, endPoint x: 957, endPoint y: 283, distance: 157.0
click at [953, 283] on html "**********" at bounding box center [477, 226] width 954 height 452
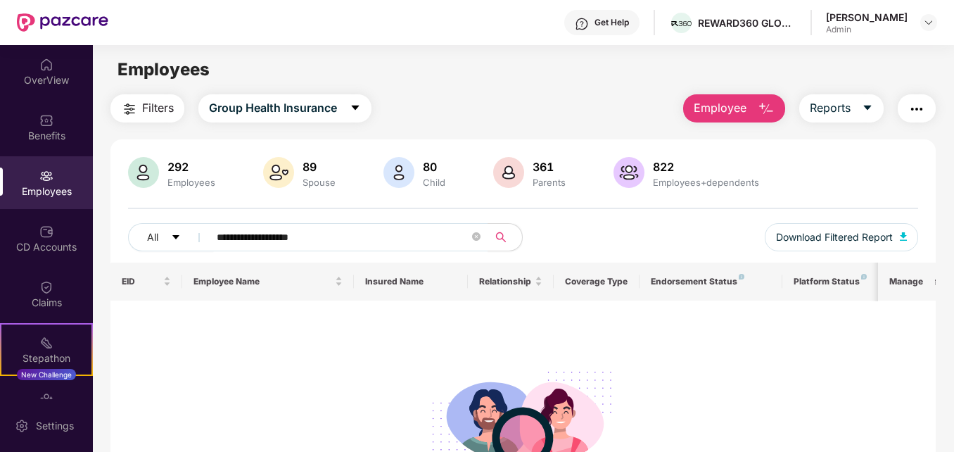
click at [796, 351] on div "No data found" at bounding box center [523, 418] width 803 height 212
drag, startPoint x: 952, startPoint y: 337, endPoint x: 957, endPoint y: 425, distance: 88.1
click at [953, 425] on html "**********" at bounding box center [477, 226] width 954 height 452
click at [781, 383] on div at bounding box center [523, 425] width 803 height 143
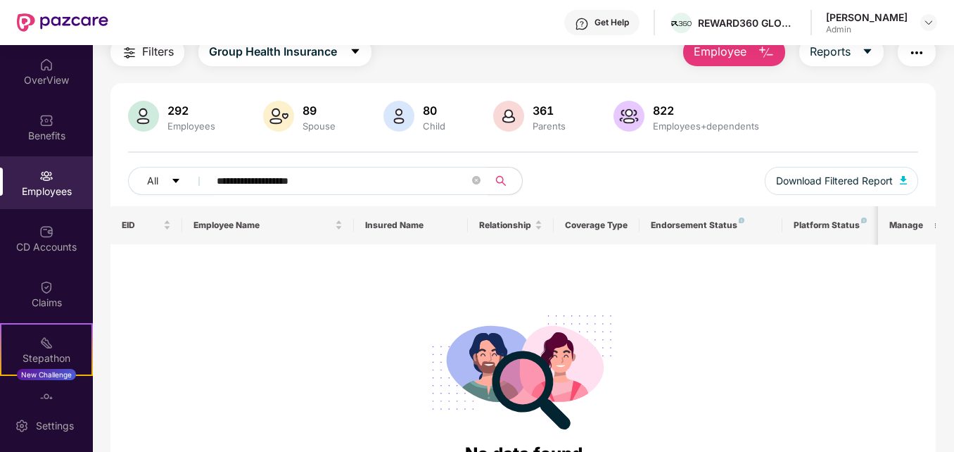
scroll to position [134, 0]
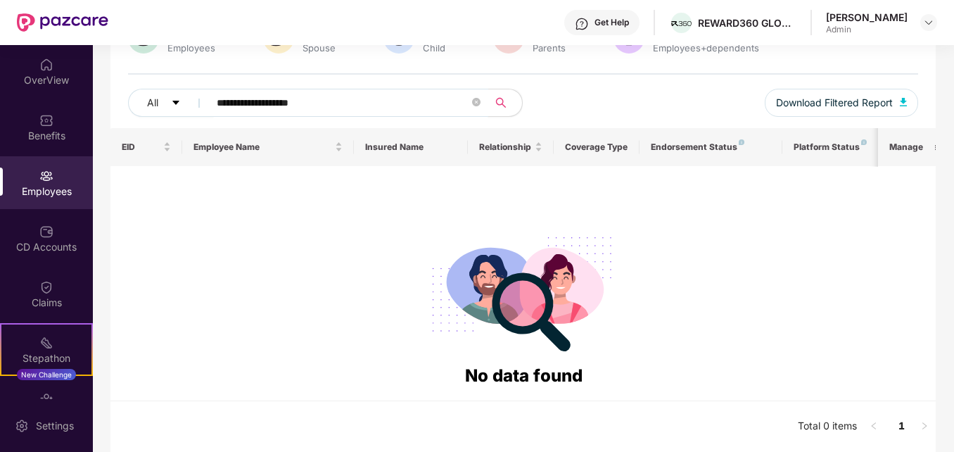
click at [336, 95] on input "**********" at bounding box center [343, 102] width 252 height 21
type input "*"
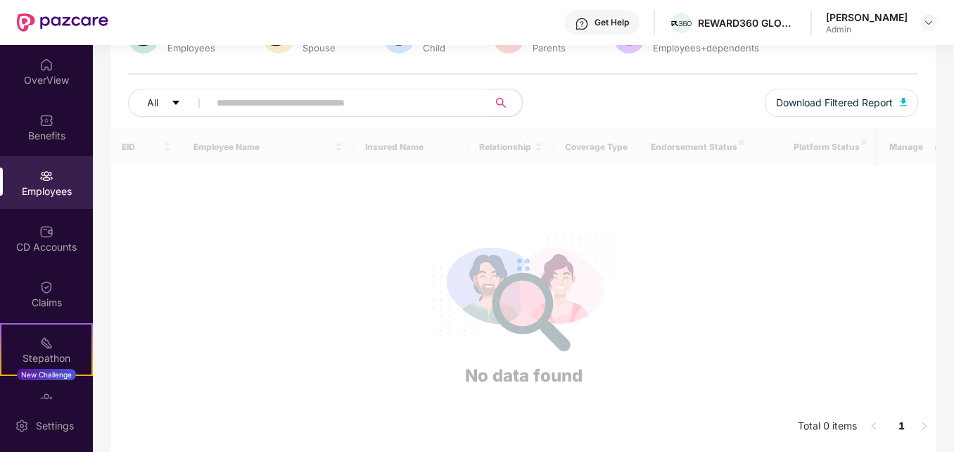
paste input "*******"
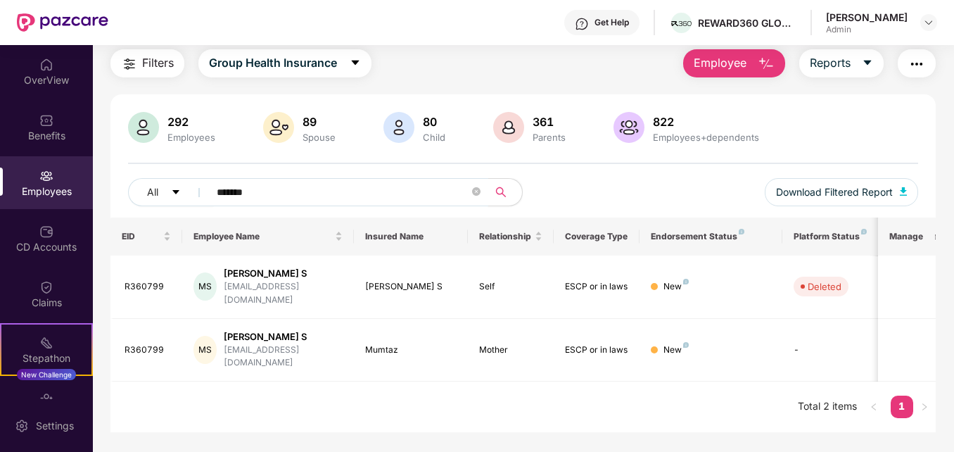
scroll to position [45, 0]
type input "*"
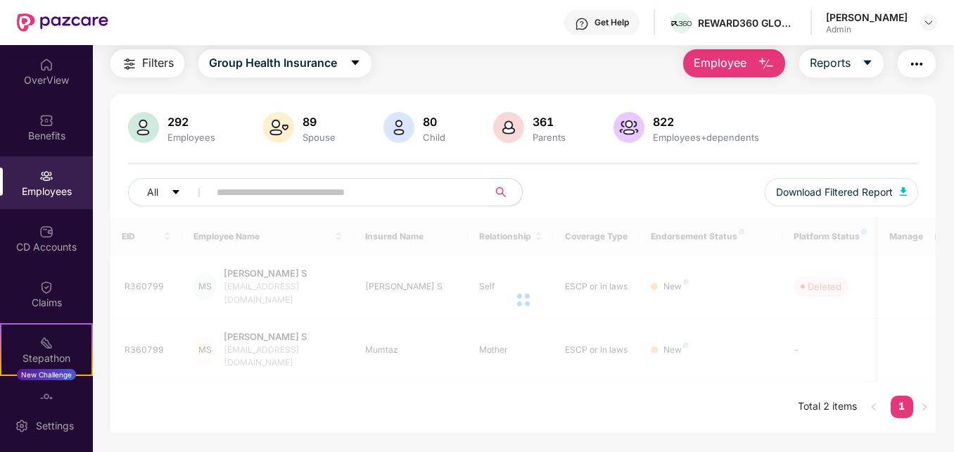
scroll to position [134, 0]
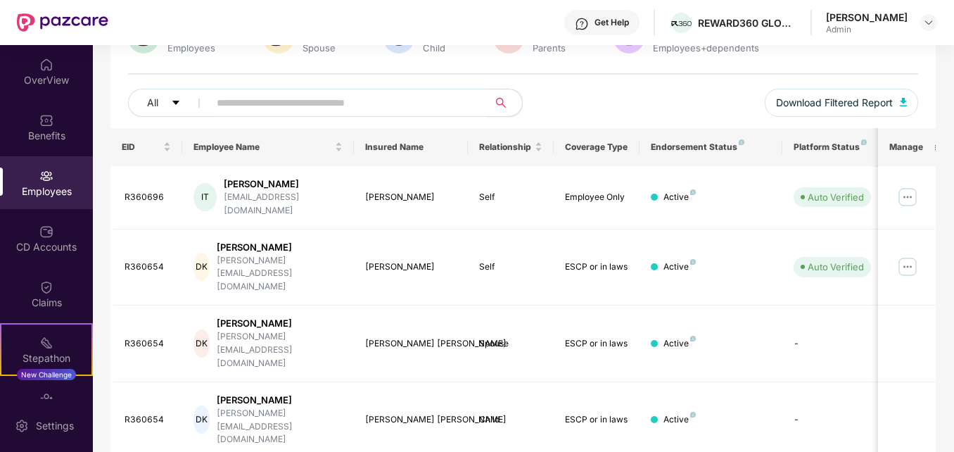
click at [385, 106] on input "text" at bounding box center [343, 102] width 252 height 21
paste input "**********"
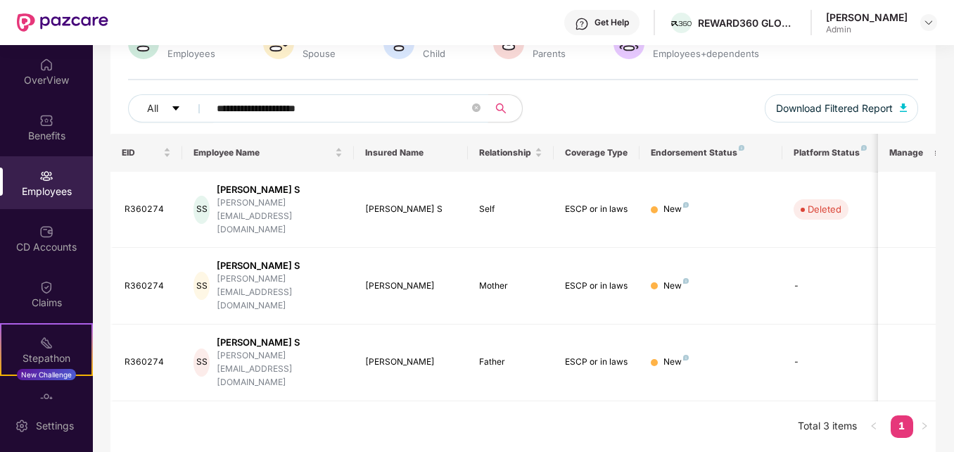
scroll to position [53, 0]
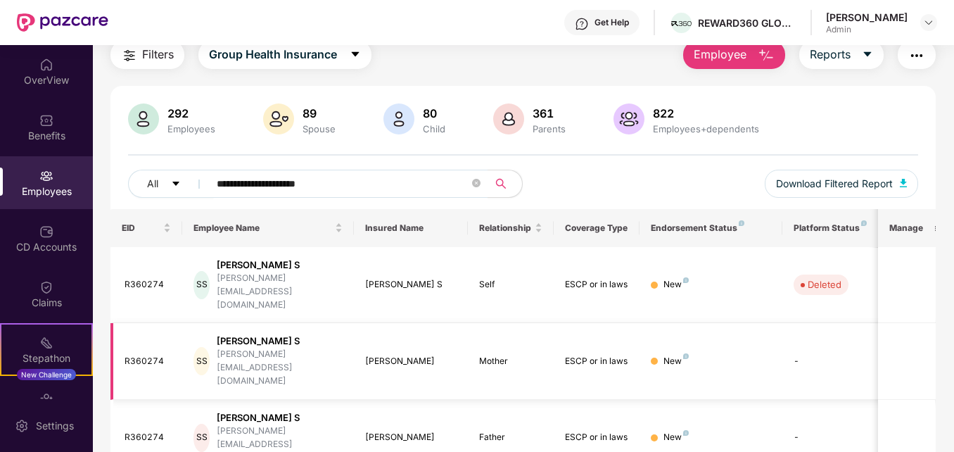
drag, startPoint x: 805, startPoint y: 323, endPoint x: 722, endPoint y: 337, distance: 84.2
click at [722, 337] on td "New" at bounding box center [710, 361] width 143 height 77
click at [379, 336] on td "[PERSON_NAME]" at bounding box center [411, 361] width 115 height 77
drag, startPoint x: 379, startPoint y: 336, endPoint x: 551, endPoint y: 429, distance: 195.5
click at [551, 429] on div "EID Employee Name Insured Name Relationship Coverage Type Endorsement Status Pl…" at bounding box center [522, 368] width 824 height 318
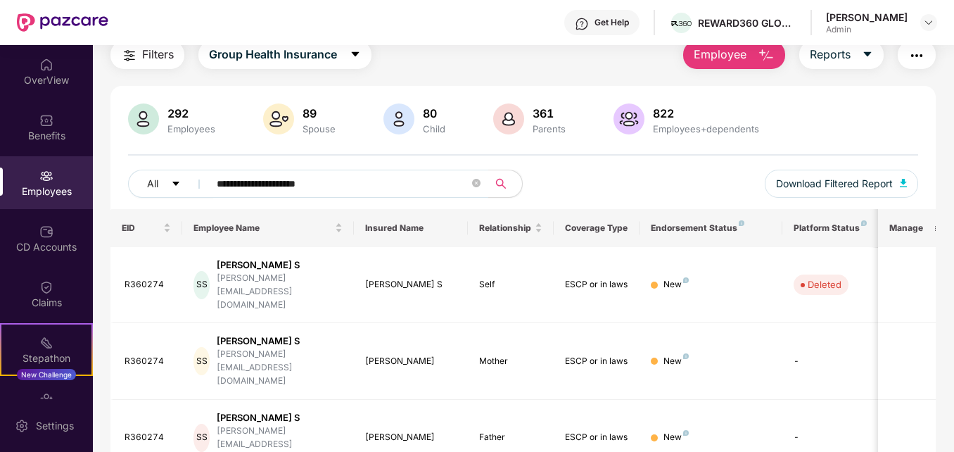
click at [377, 184] on input "**********" at bounding box center [343, 183] width 252 height 21
type input "*"
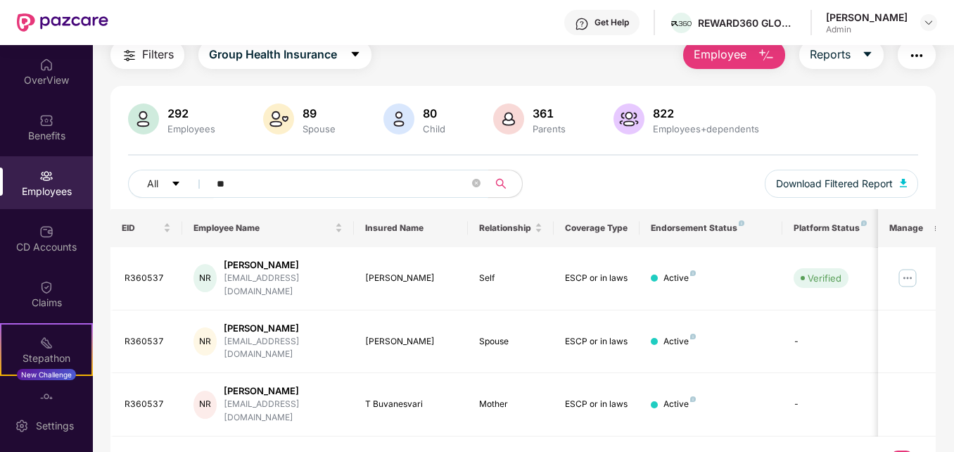
type input "*"
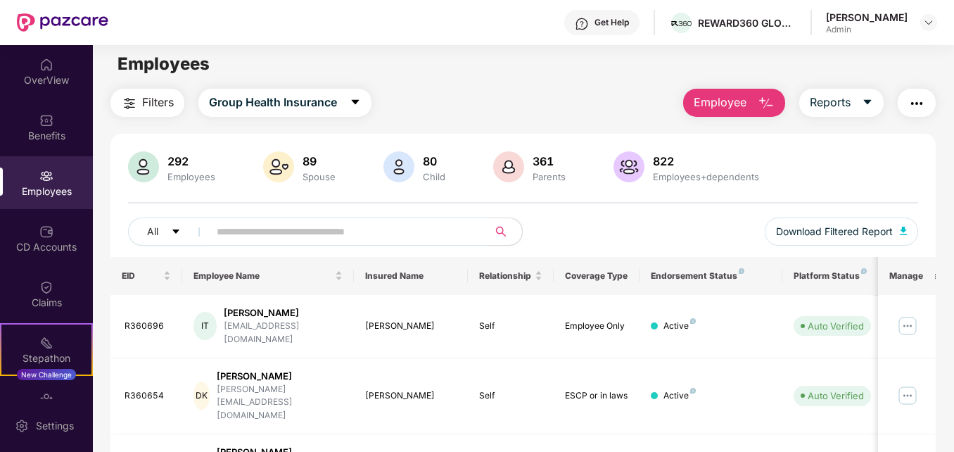
scroll to position [0, 0]
